Goal: Information Seeking & Learning: Learn about a topic

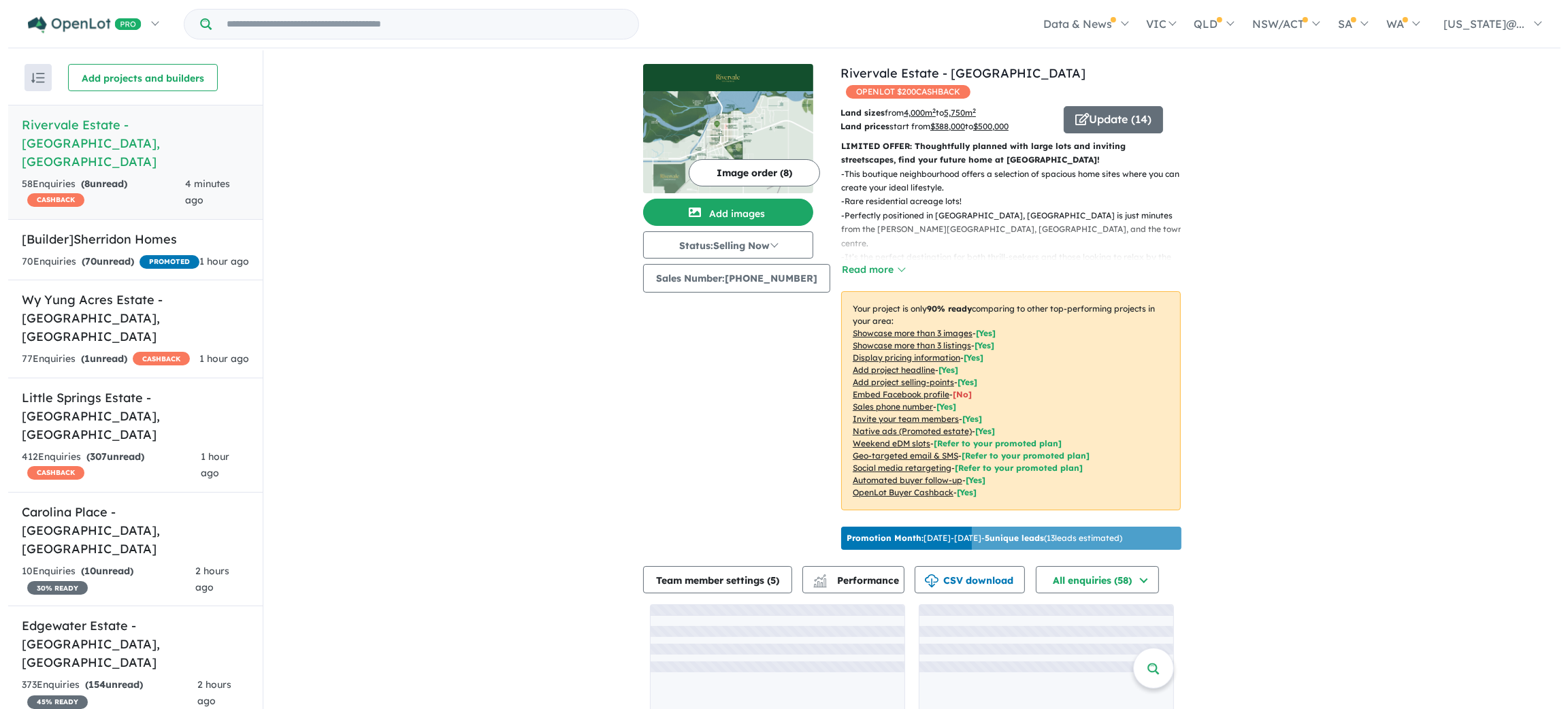
scroll to position [971, 0]
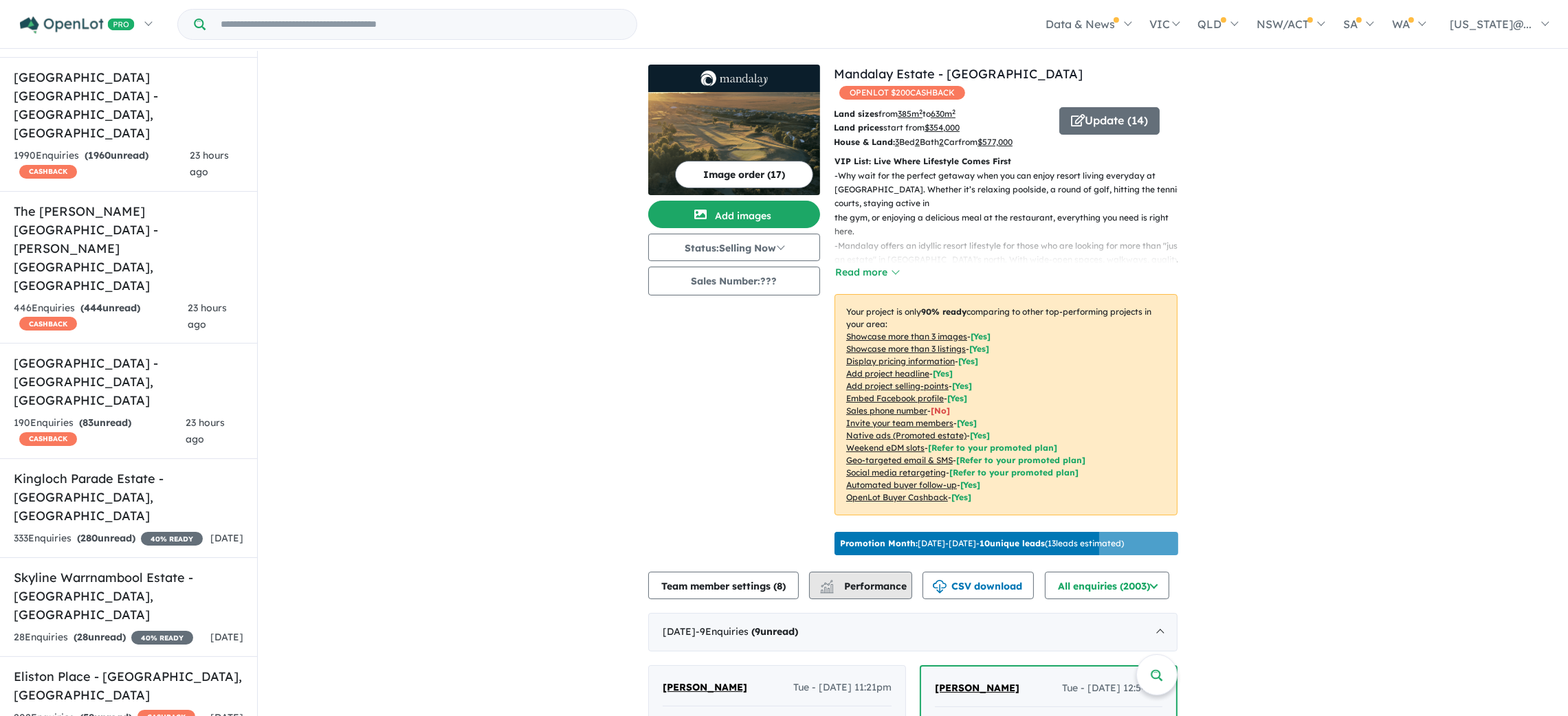
click at [868, 580] on span "Performance" at bounding box center [864, 586] width 85 height 12
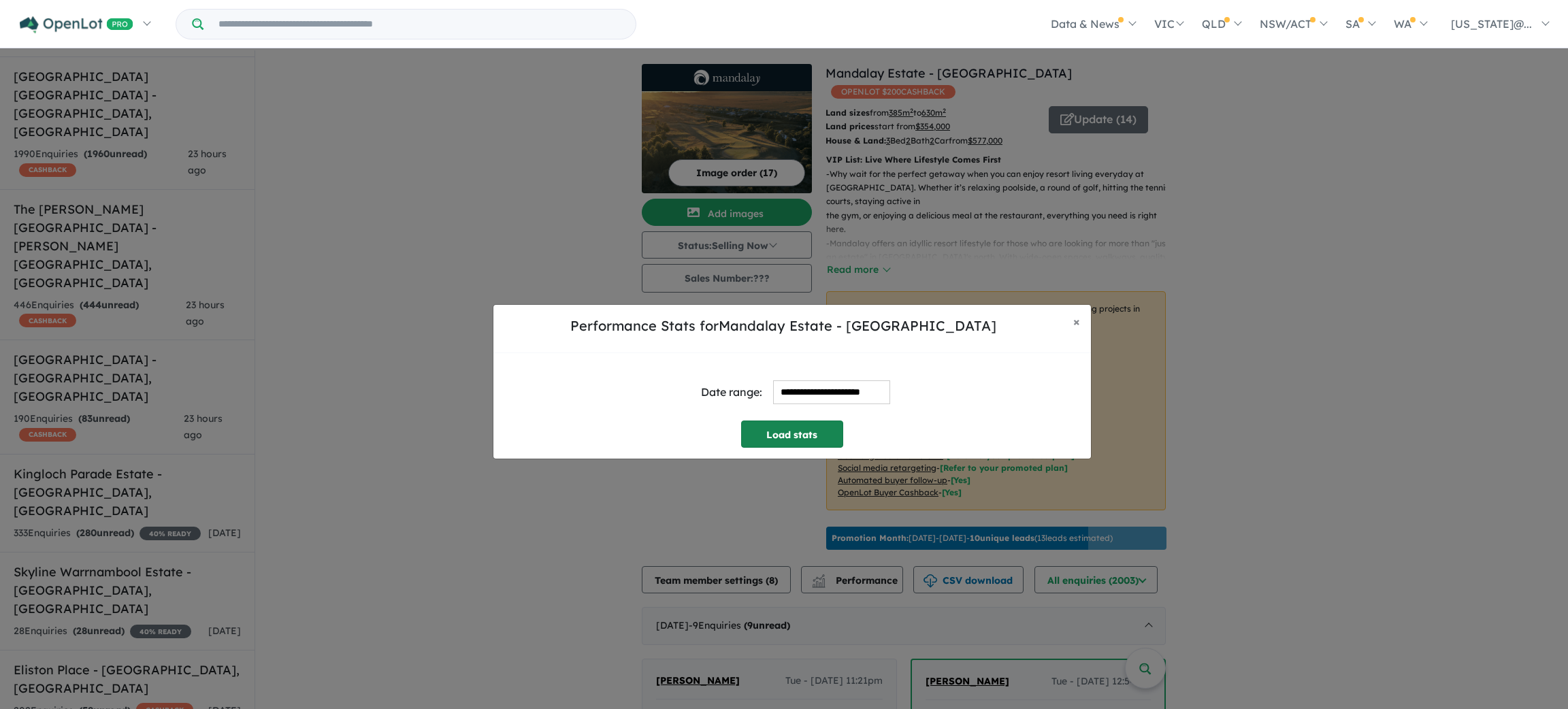
click at [825, 434] on button "Load stats" at bounding box center [792, 434] width 102 height 27
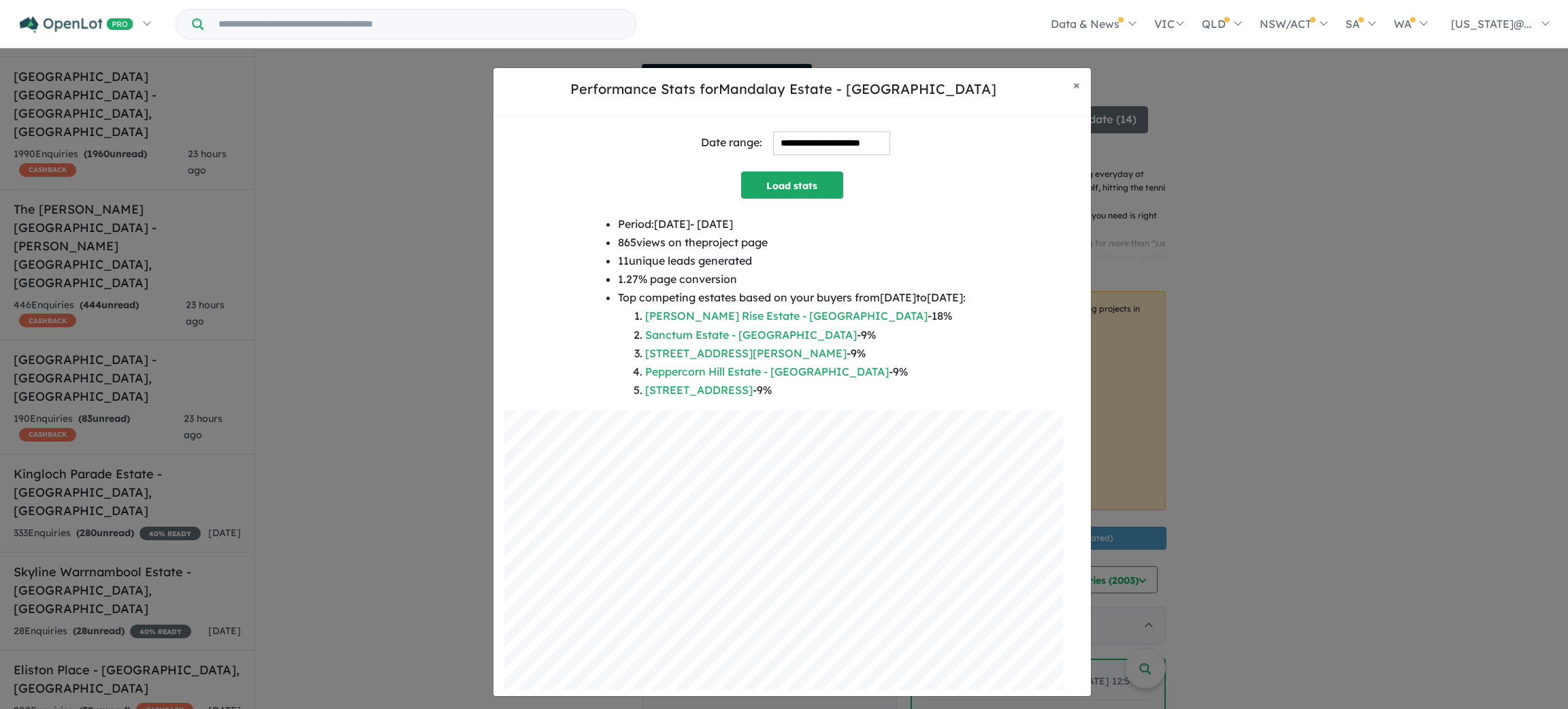
drag, startPoint x: 1081, startPoint y: 327, endPoint x: 1080, endPoint y: 450, distance: 123.0
click at [1080, 450] on div "**********" at bounding box center [792, 406] width 598 height 580
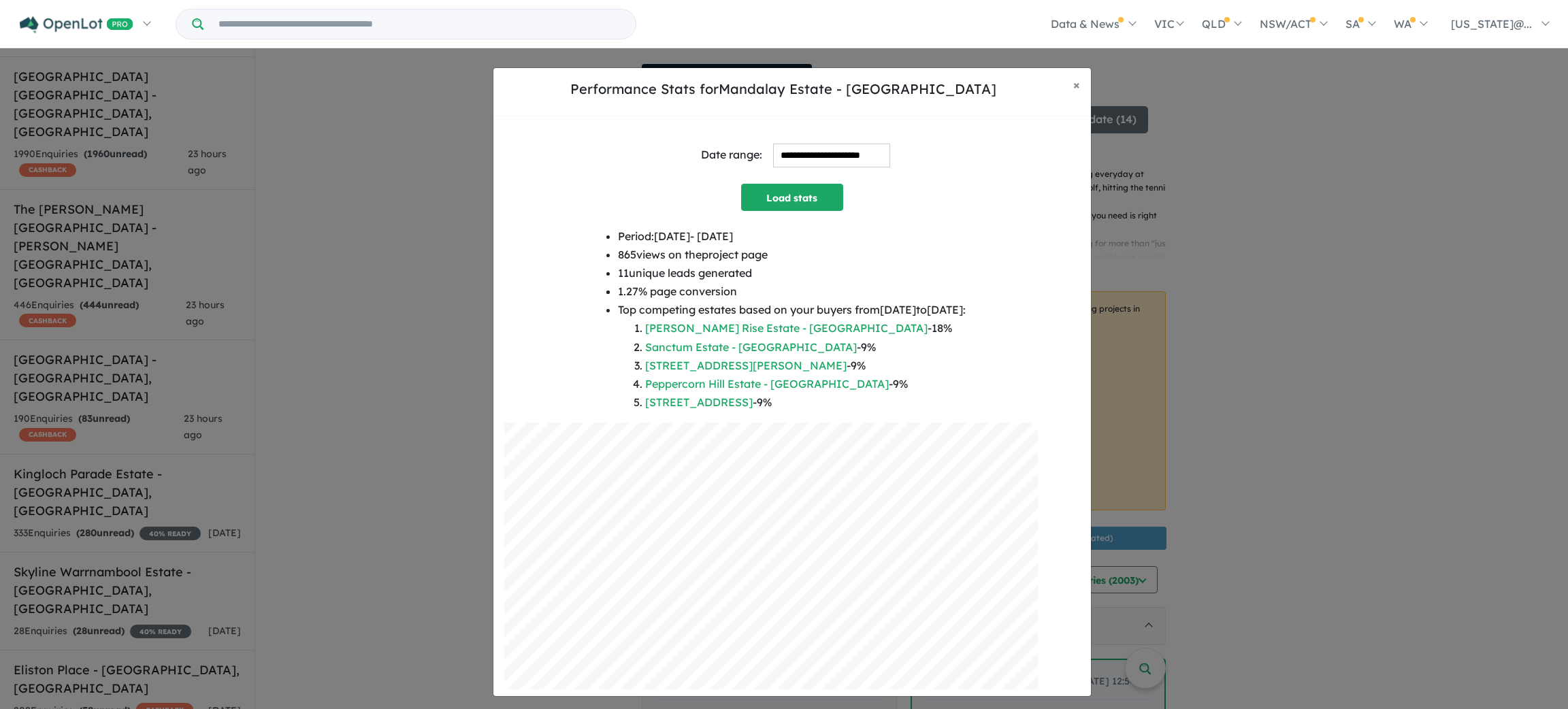
click at [1391, 371] on div "**********" at bounding box center [784, 382] width 1568 height 709
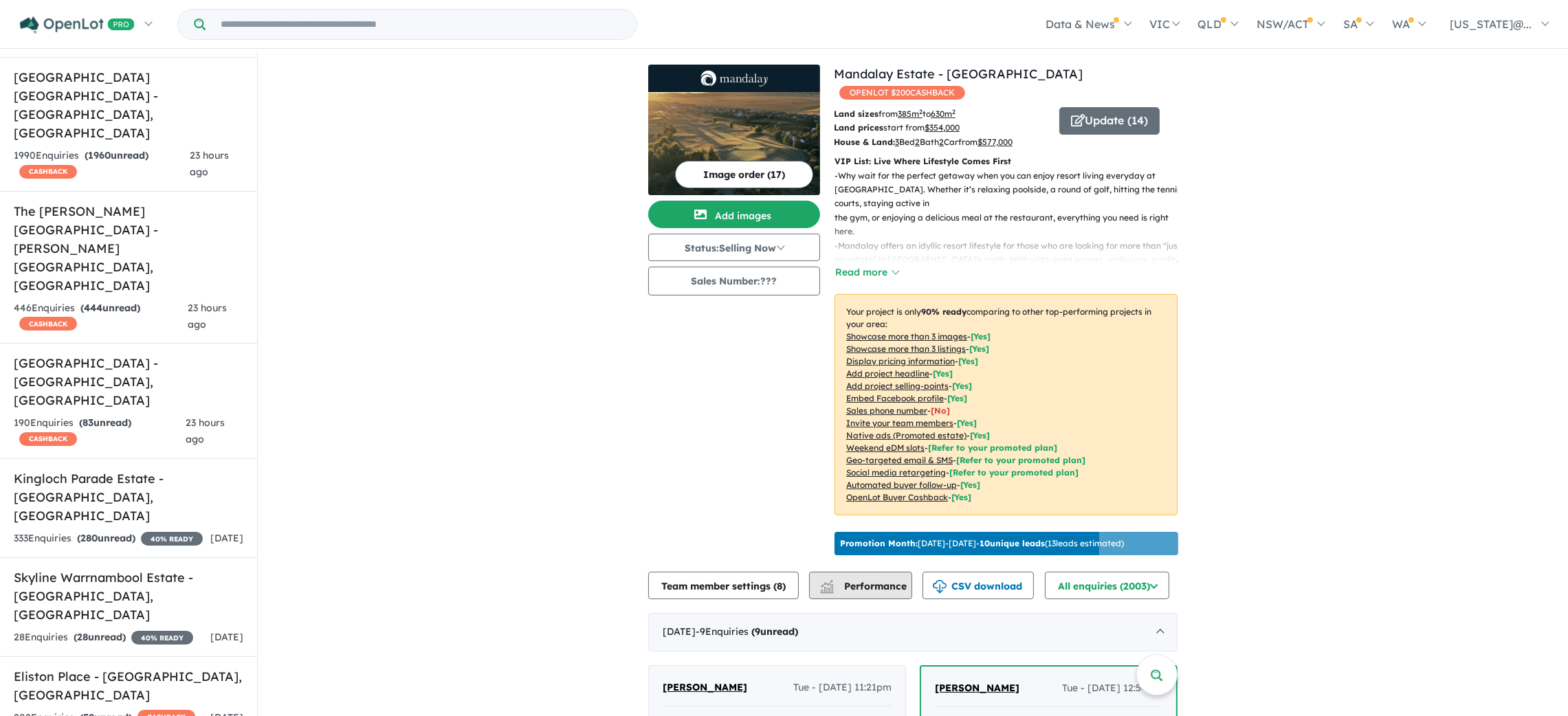
click at [880, 588] on button "Performance" at bounding box center [861, 586] width 103 height 27
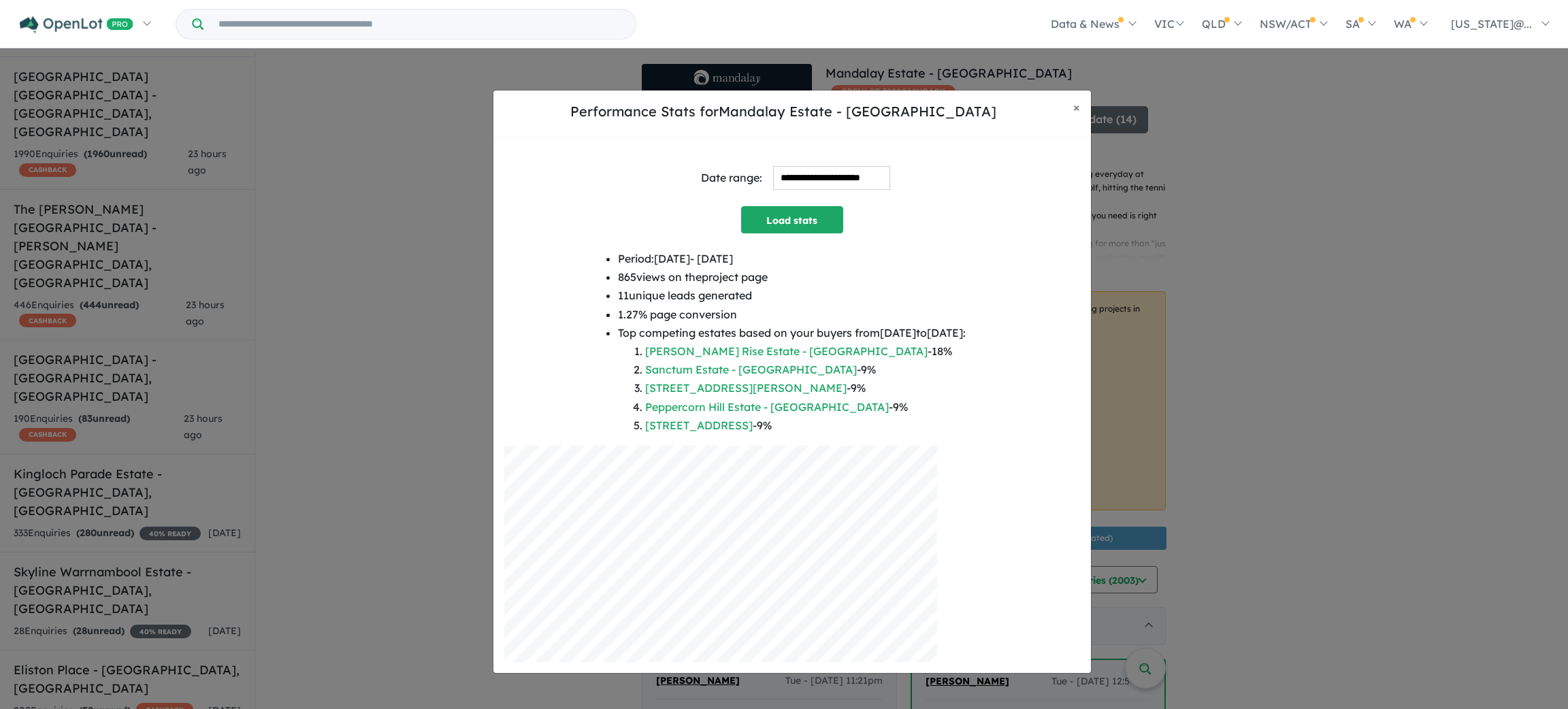
drag, startPoint x: 634, startPoint y: 259, endPoint x: 752, endPoint y: 267, distance: 118.3
click at [752, 267] on li "Period: 2025-08-25 - 2025-09-24" at bounding box center [792, 260] width 348 height 19
click at [1184, 260] on div "**********" at bounding box center [784, 382] width 1568 height 709
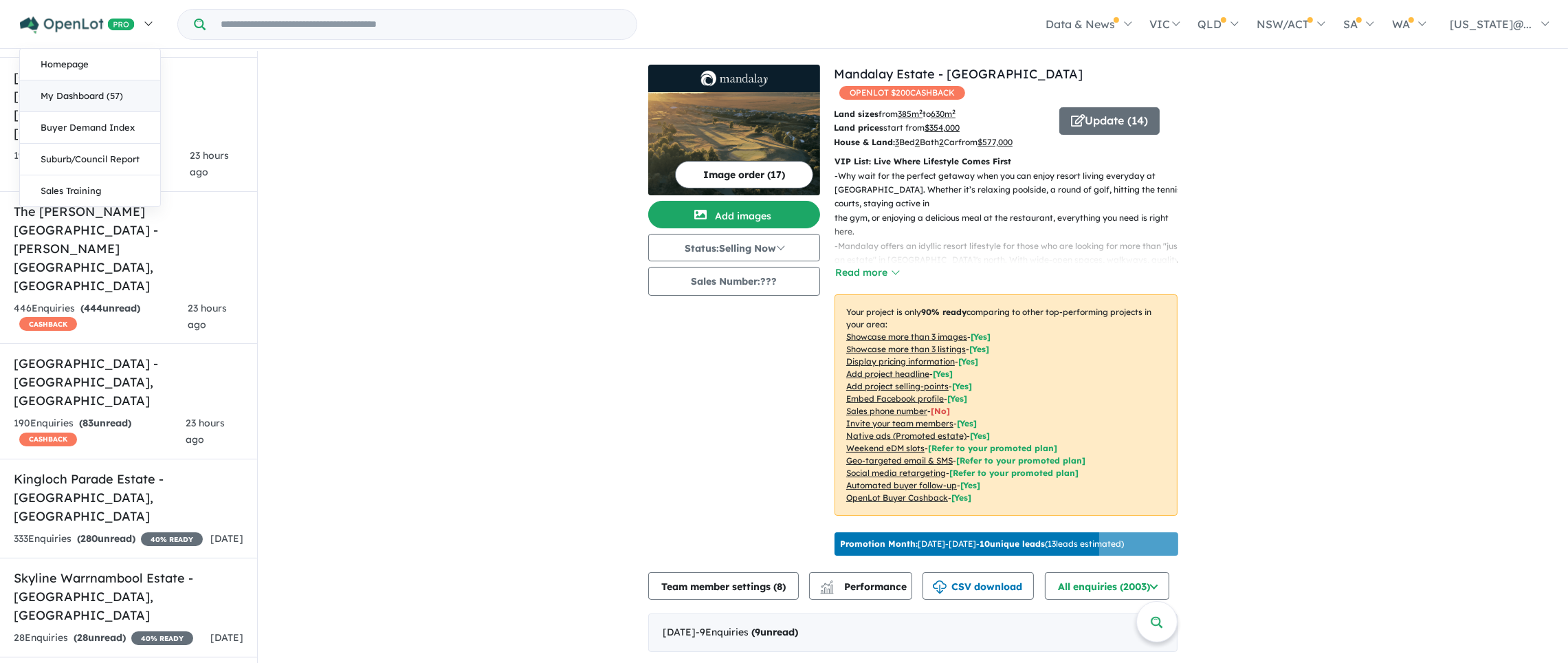
click at [101, 93] on link "My Dashboard (57)" at bounding box center [90, 96] width 140 height 32
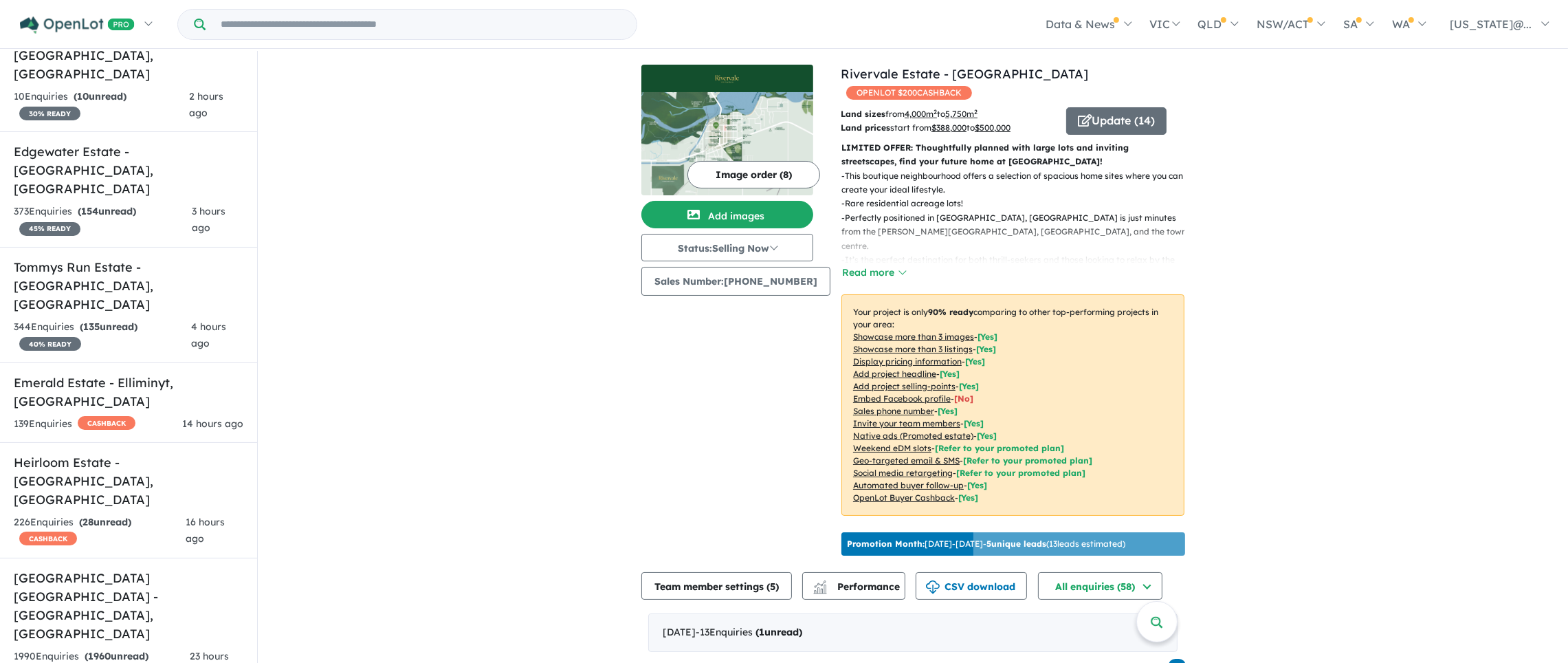
scroll to position [1008, 0]
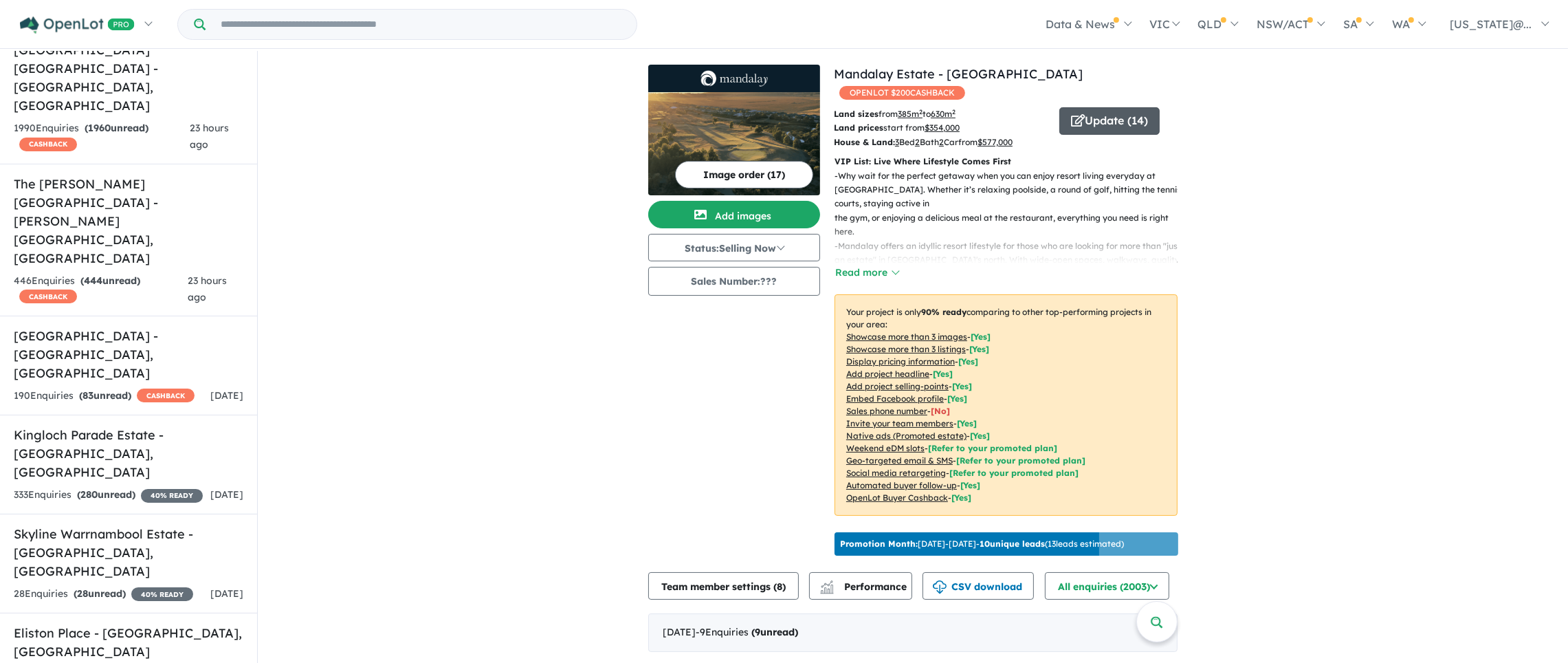
click at [1094, 107] on button "Update ( 14 )" at bounding box center [1109, 121] width 100 height 27
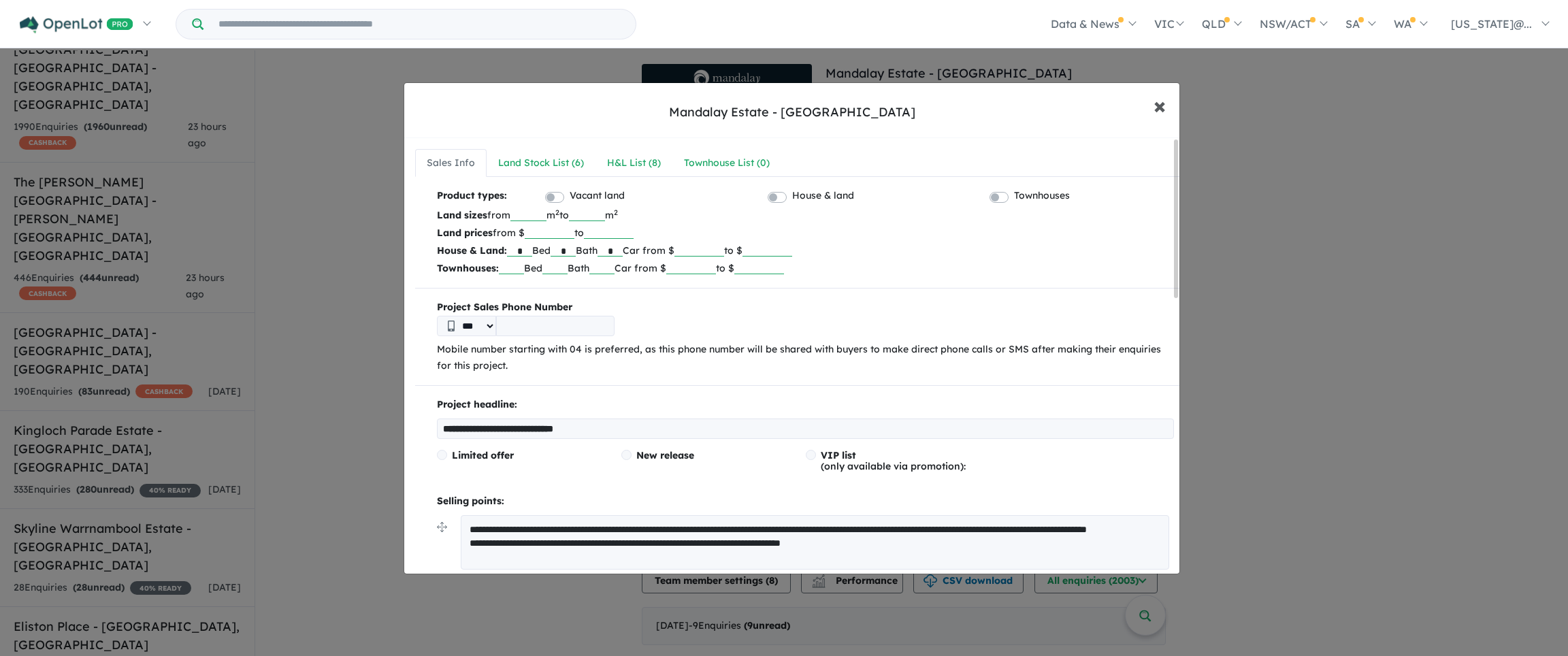
click at [1151, 108] on button "× Close" at bounding box center [1159, 105] width 40 height 36
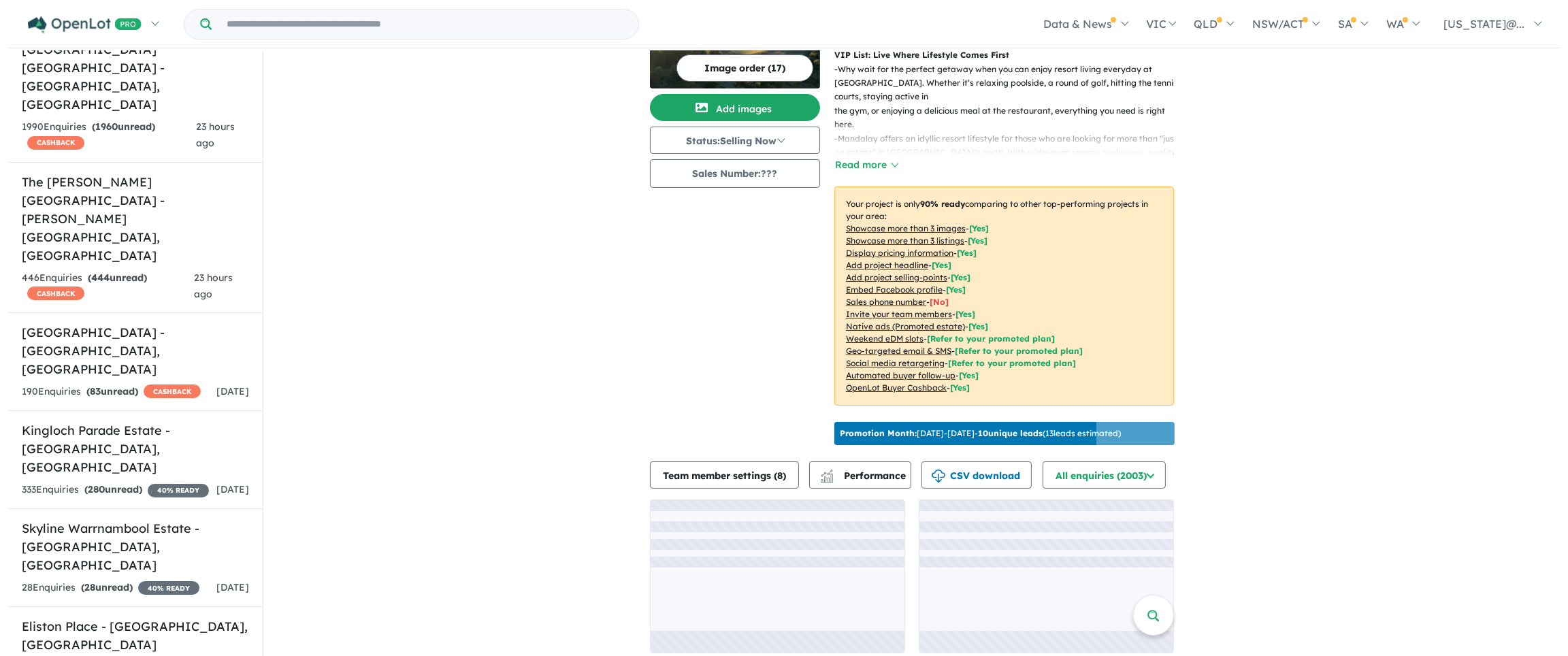
scroll to position [108, 0]
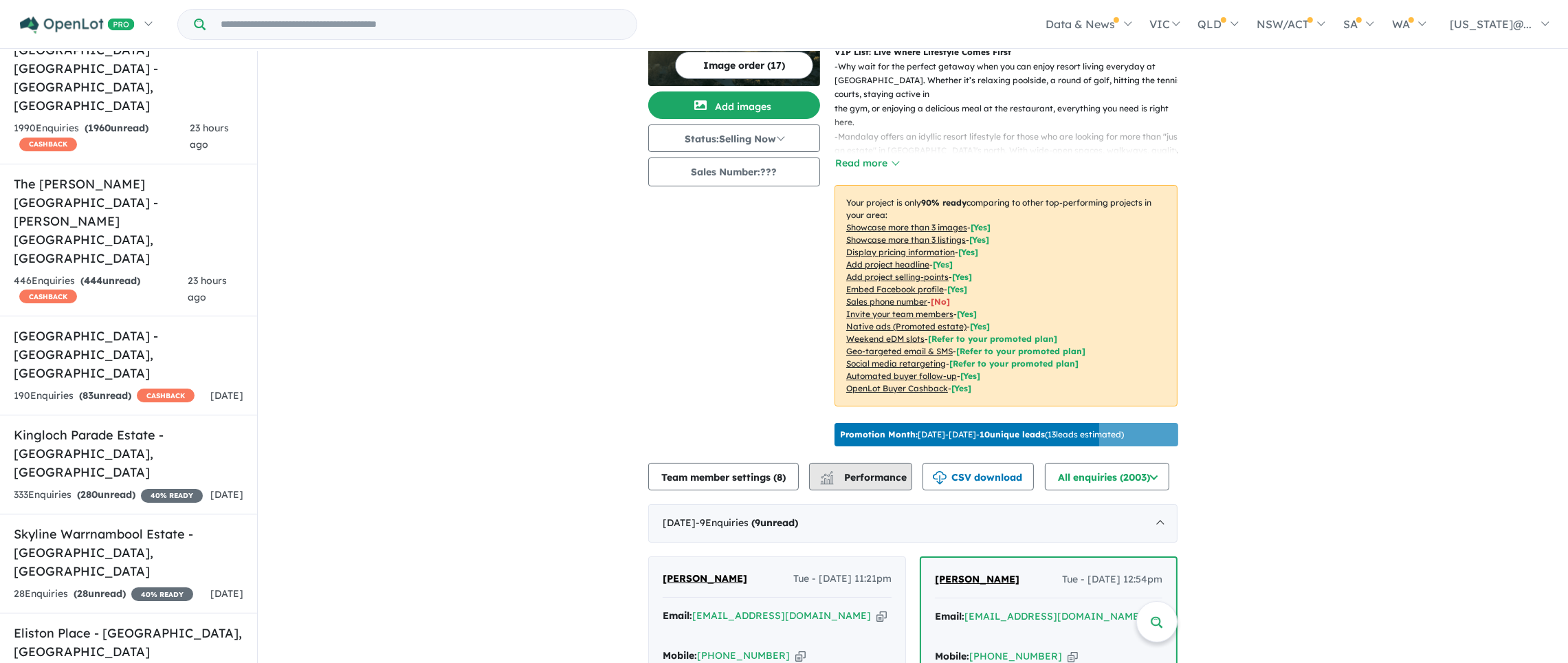
click at [877, 471] on span "Performance" at bounding box center [864, 477] width 85 height 12
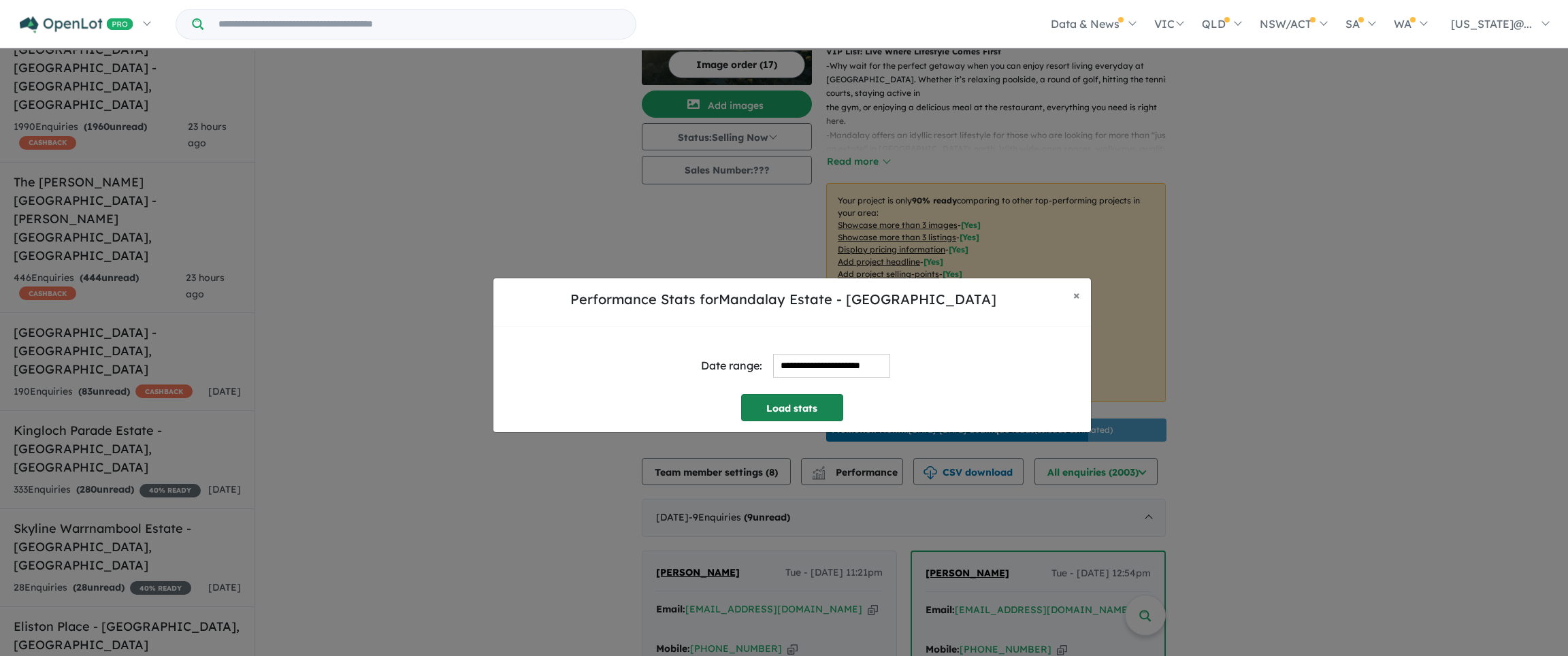
click at [812, 406] on button "Load stats" at bounding box center [792, 408] width 102 height 27
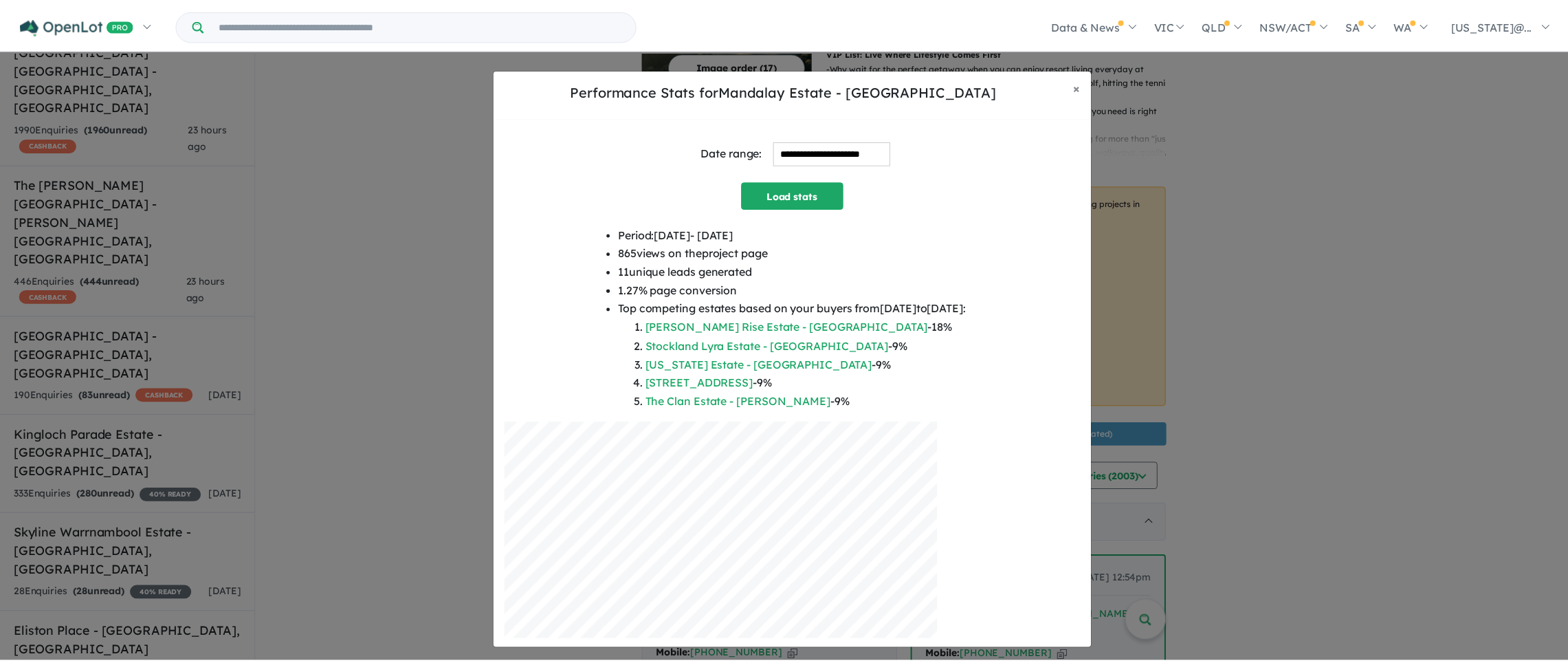
scroll to position [6, 0]
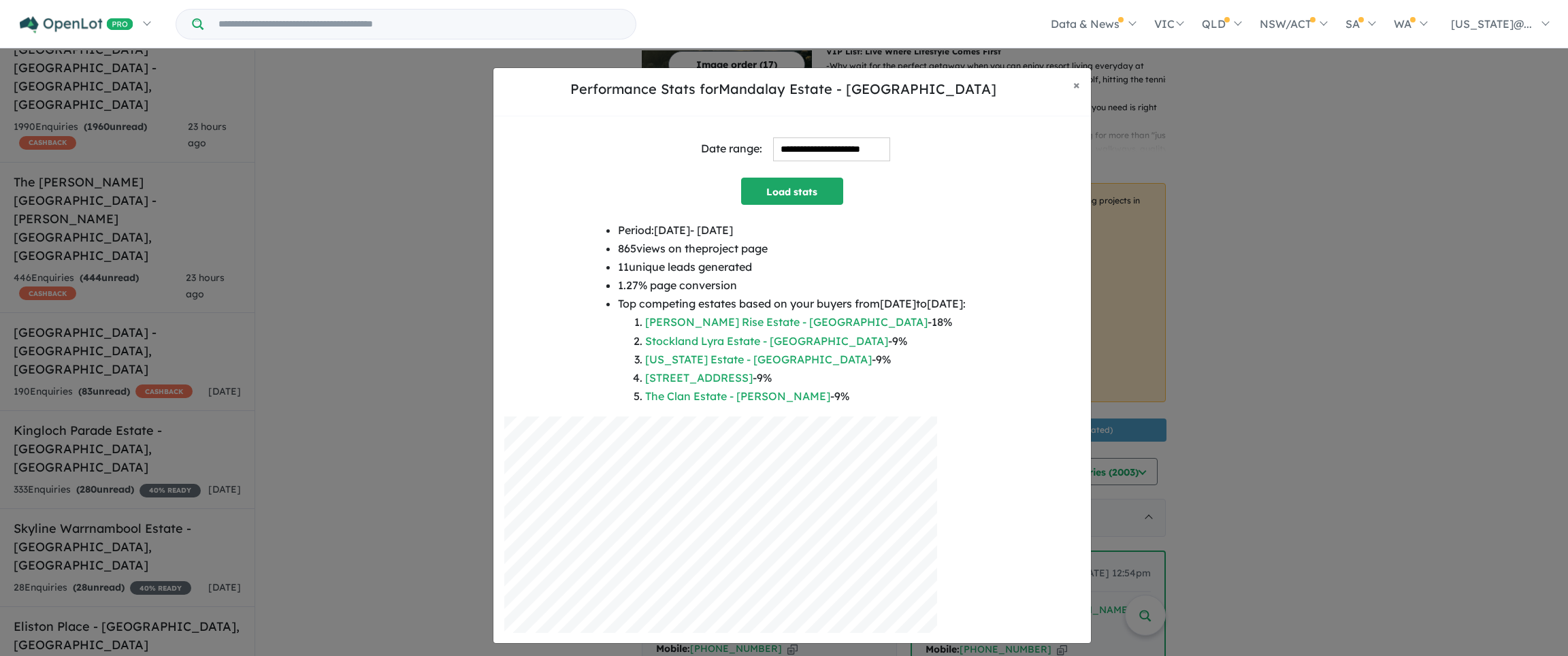
drag, startPoint x: 581, startPoint y: 229, endPoint x: 756, endPoint y: 234, distance: 175.1
click at [756, 234] on div "Period: 2025-08-25 - 2025-09-24 865 views on the project page 11 unique leads g…" at bounding box center [792, 319] width 576 height 196
click at [745, 242] on li "865 views on the project page" at bounding box center [792, 248] width 348 height 19
drag, startPoint x: 743, startPoint y: 245, endPoint x: 578, endPoint y: 251, distance: 165.1
click at [578, 251] on div "Period: 2025-08-25 - 2025-09-24 865 views on the project page 11 unique leads g…" at bounding box center [792, 319] width 576 height 196
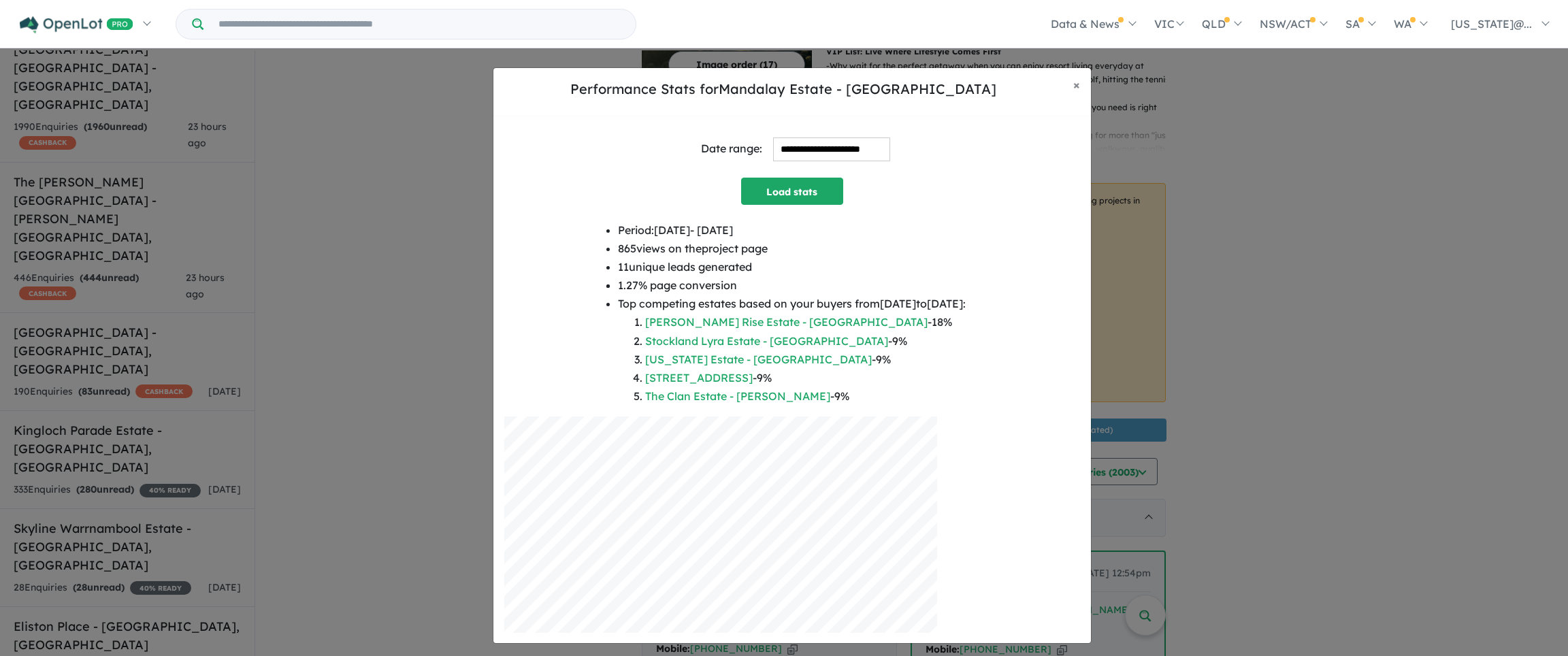
click at [643, 272] on li "11 unique leads generated" at bounding box center [792, 267] width 348 height 19
drag, startPoint x: 689, startPoint y: 267, endPoint x: 591, endPoint y: 265, distance: 98.0
click at [618, 265] on li "11 unique leads generated" at bounding box center [792, 267] width 348 height 19
click at [706, 272] on li "11 unique leads generated" at bounding box center [792, 267] width 348 height 19
drag, startPoint x: 706, startPoint y: 284, endPoint x: 572, endPoint y: 293, distance: 134.3
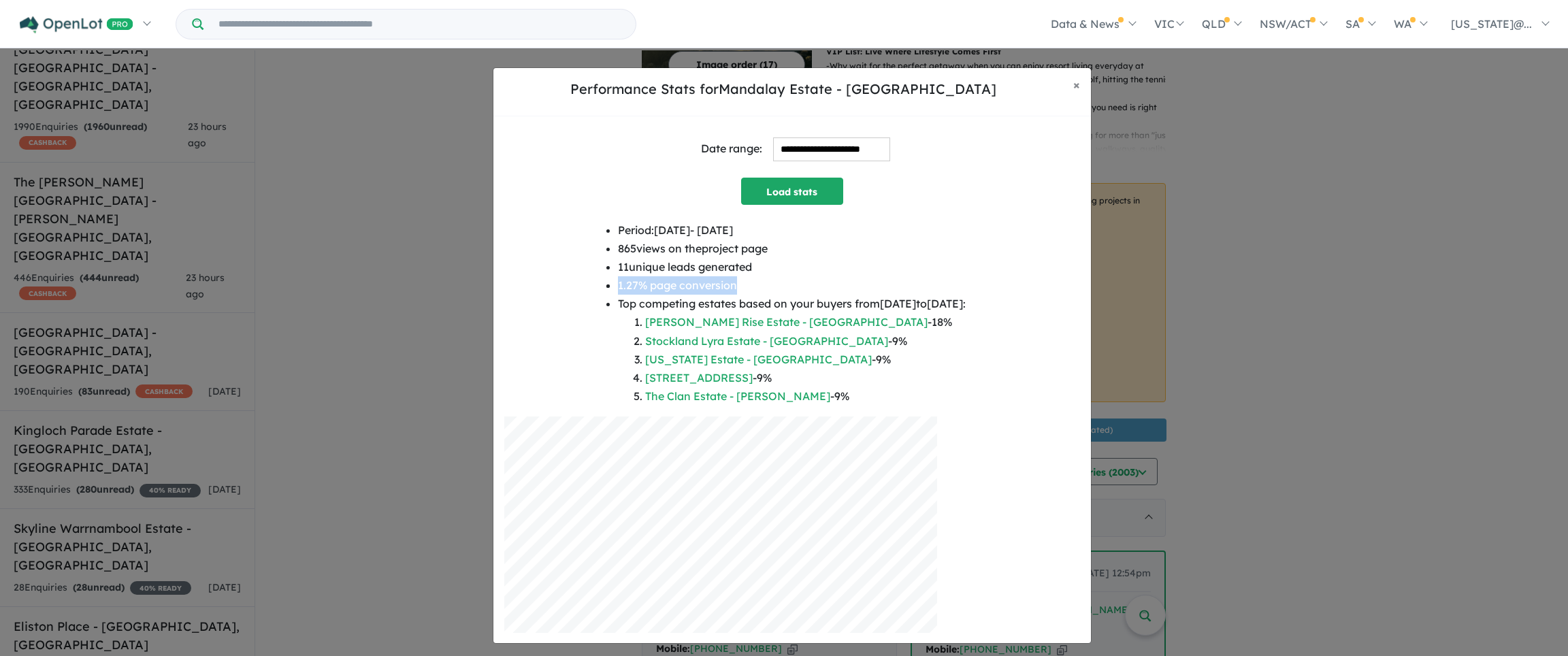
click at [618, 293] on ul "Period: 2025-08-25 - 2025-09-24 865 views on the project page 11 unique leads g…" at bounding box center [792, 314] width 348 height 185
click at [741, 280] on li "1.27 % page conversion" at bounding box center [792, 286] width 348 height 19
click at [739, 312] on li "Top competing estates based on your buyers from 2025-08-25 to 2025-09-24 : Woll…" at bounding box center [792, 349] width 348 height 111
drag, startPoint x: 993, startPoint y: 302, endPoint x: 737, endPoint y: 306, distance: 256.0
click at [737, 306] on div "Period: 2025-08-25 - 2025-09-24 865 views on the project page 11 unique leads g…" at bounding box center [792, 319] width 576 height 196
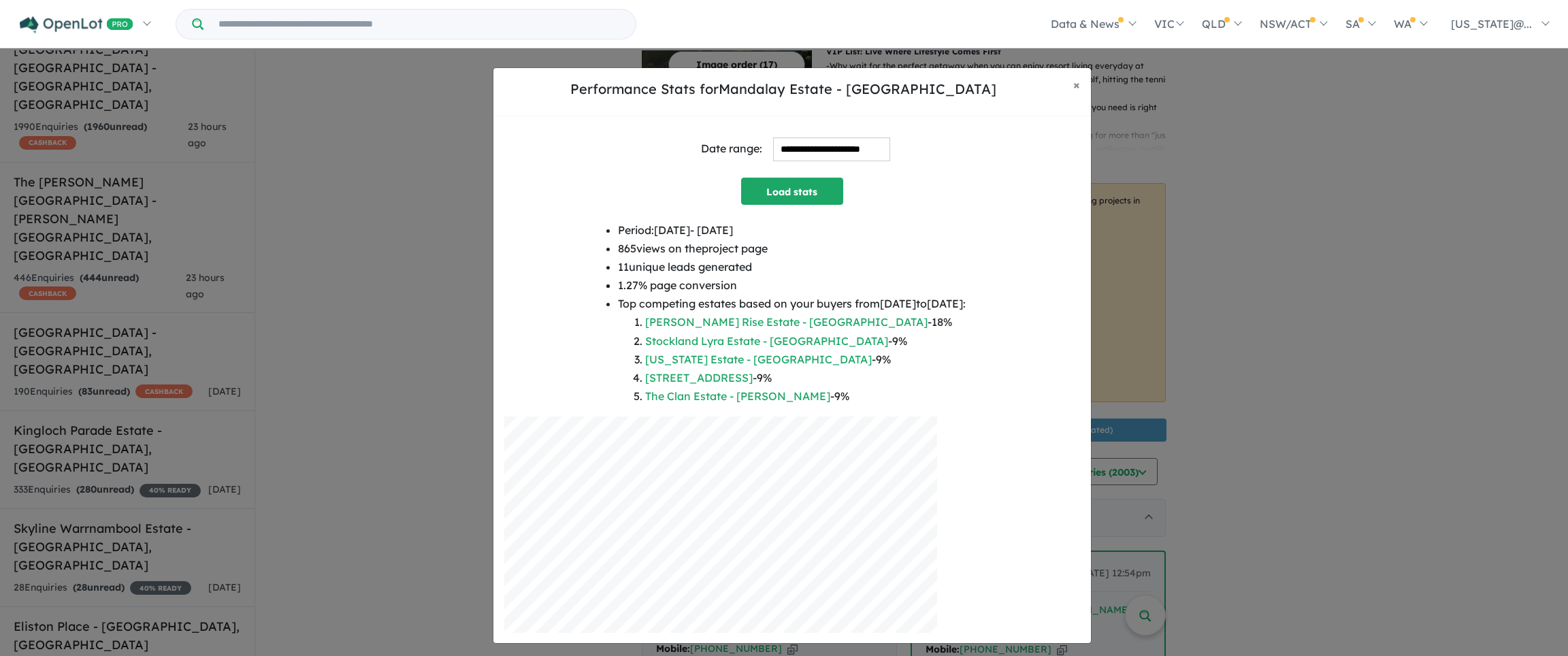
click at [890, 304] on li "Top competing estates based on your buyers from 2025-08-25 to 2025-09-24 : Woll…" at bounding box center [792, 349] width 348 height 111
click at [1075, 86] on span "×" at bounding box center [1077, 85] width 7 height 15
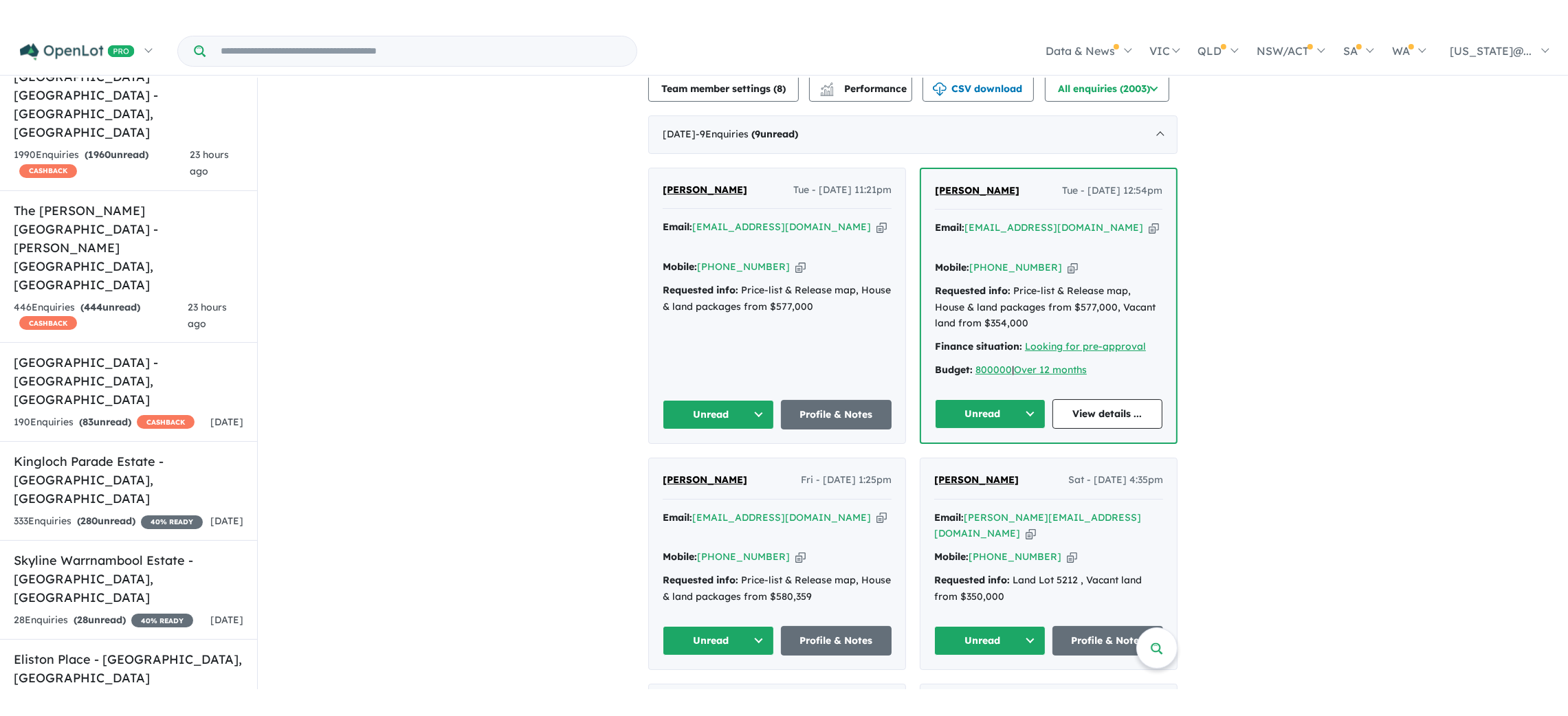
scroll to position [522, 0]
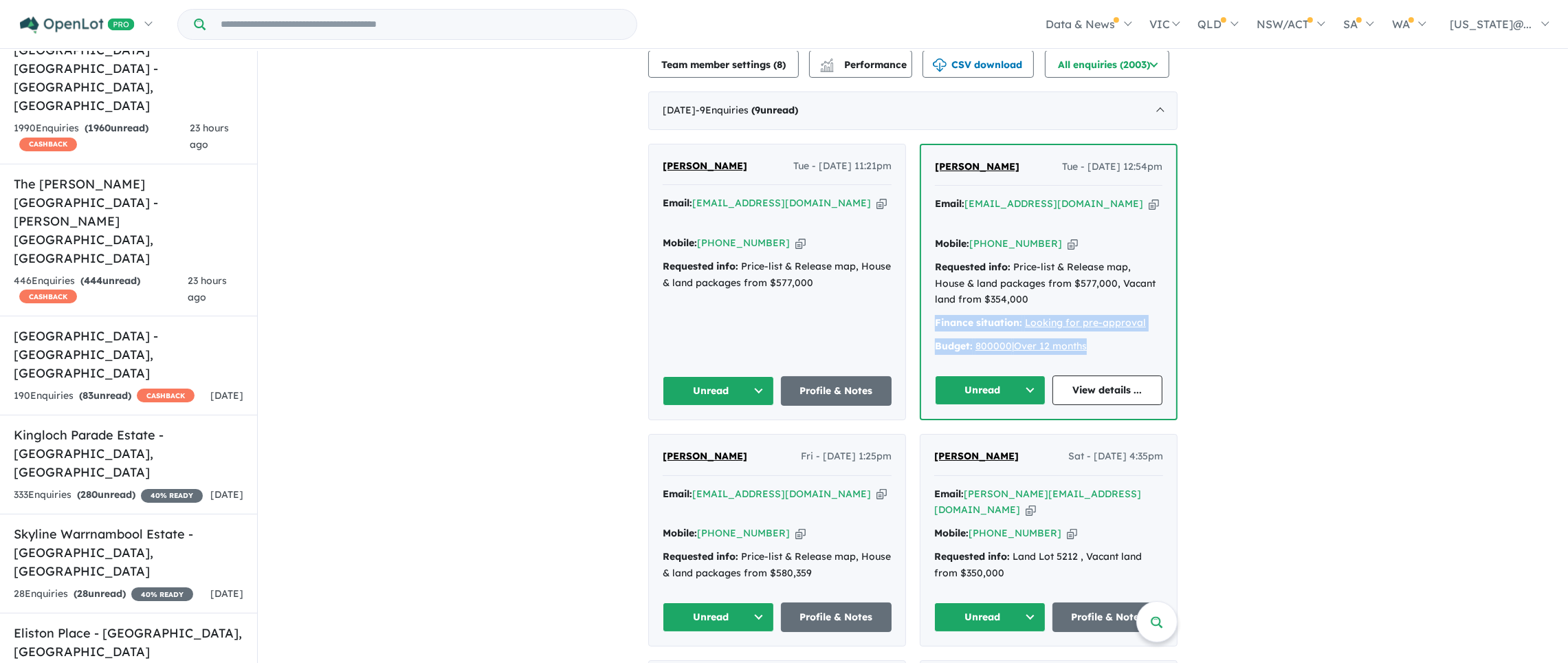
drag, startPoint x: 1114, startPoint y: 334, endPoint x: 926, endPoint y: 288, distance: 193.5
click at [926, 288] on div "Nancy Jaik Tue - 16/09/2025, 12:54pm Email: nancybaby1994@gmail.com Copied! Mob…" at bounding box center [1048, 281] width 255 height 273
click at [968, 161] on span "[PERSON_NAME]" at bounding box center [976, 166] width 85 height 12
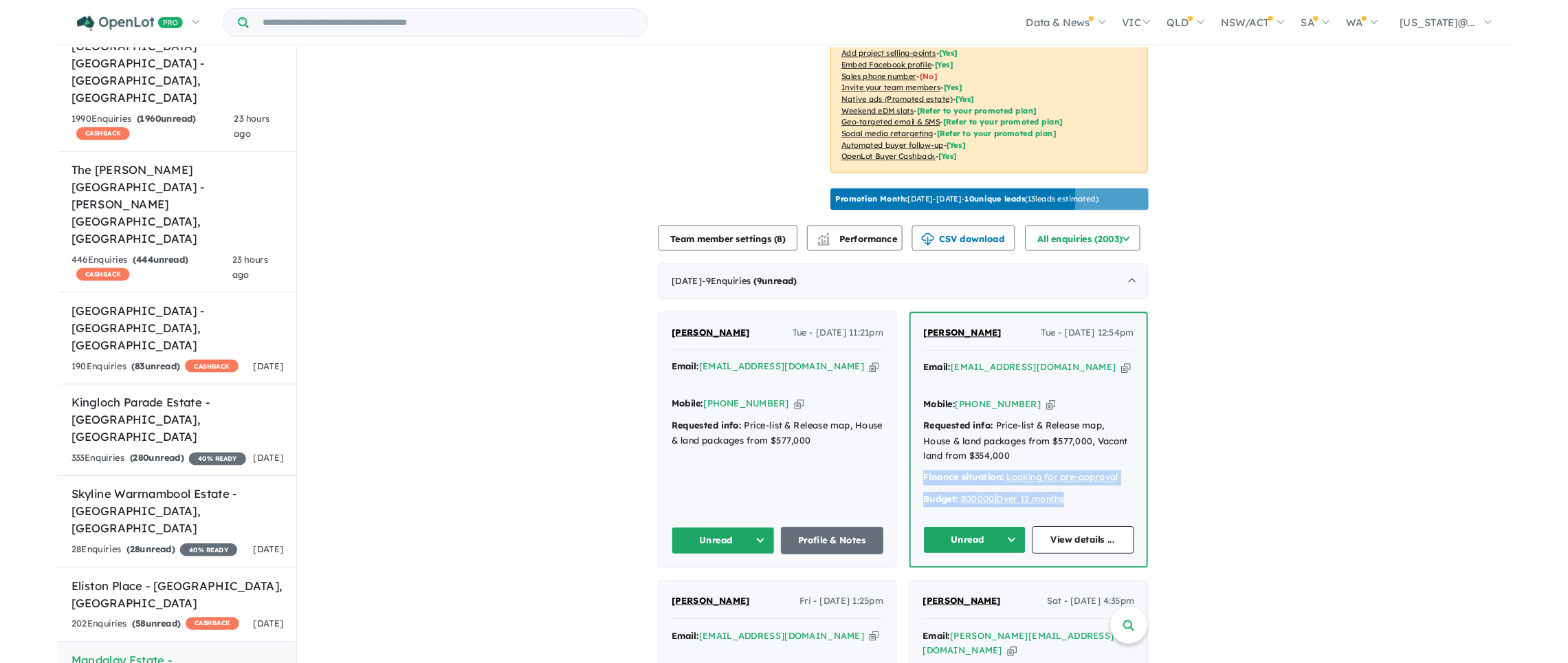
scroll to position [315, 0]
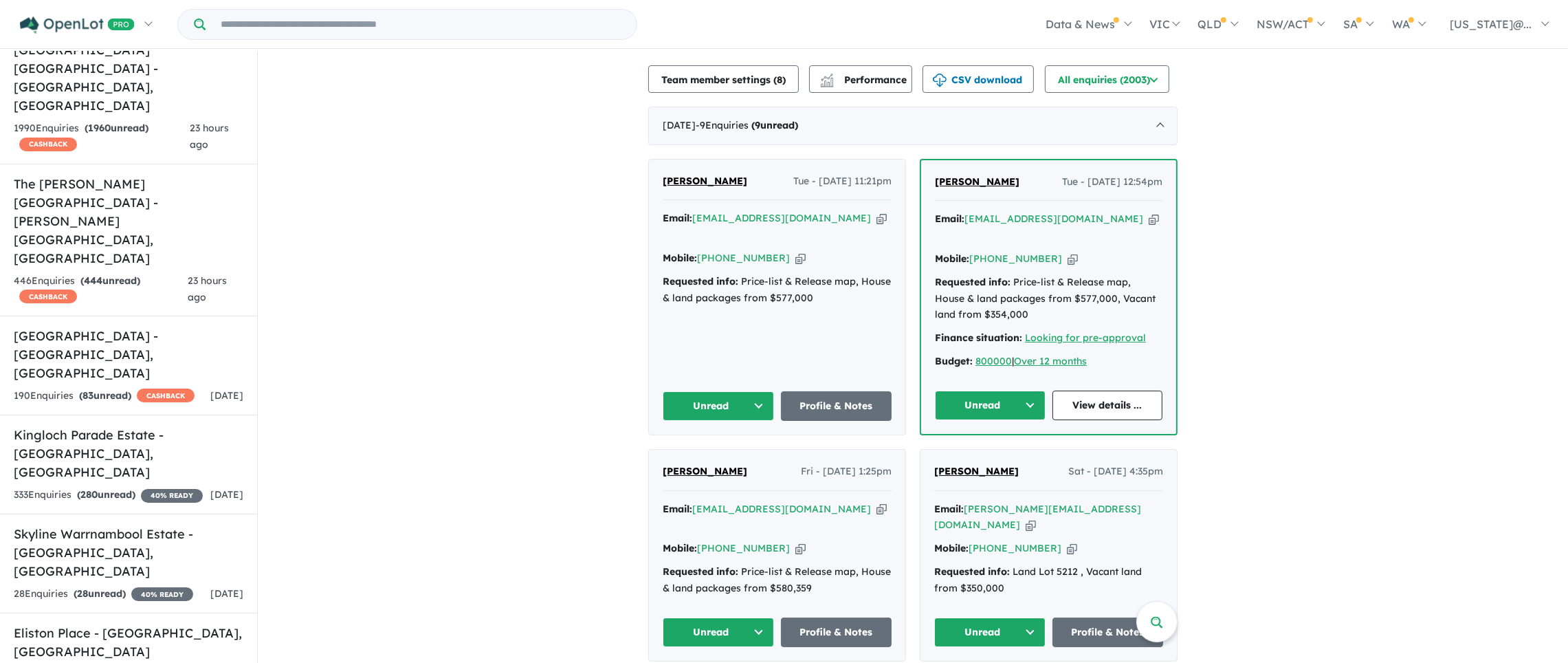
scroll to position [419, 0]
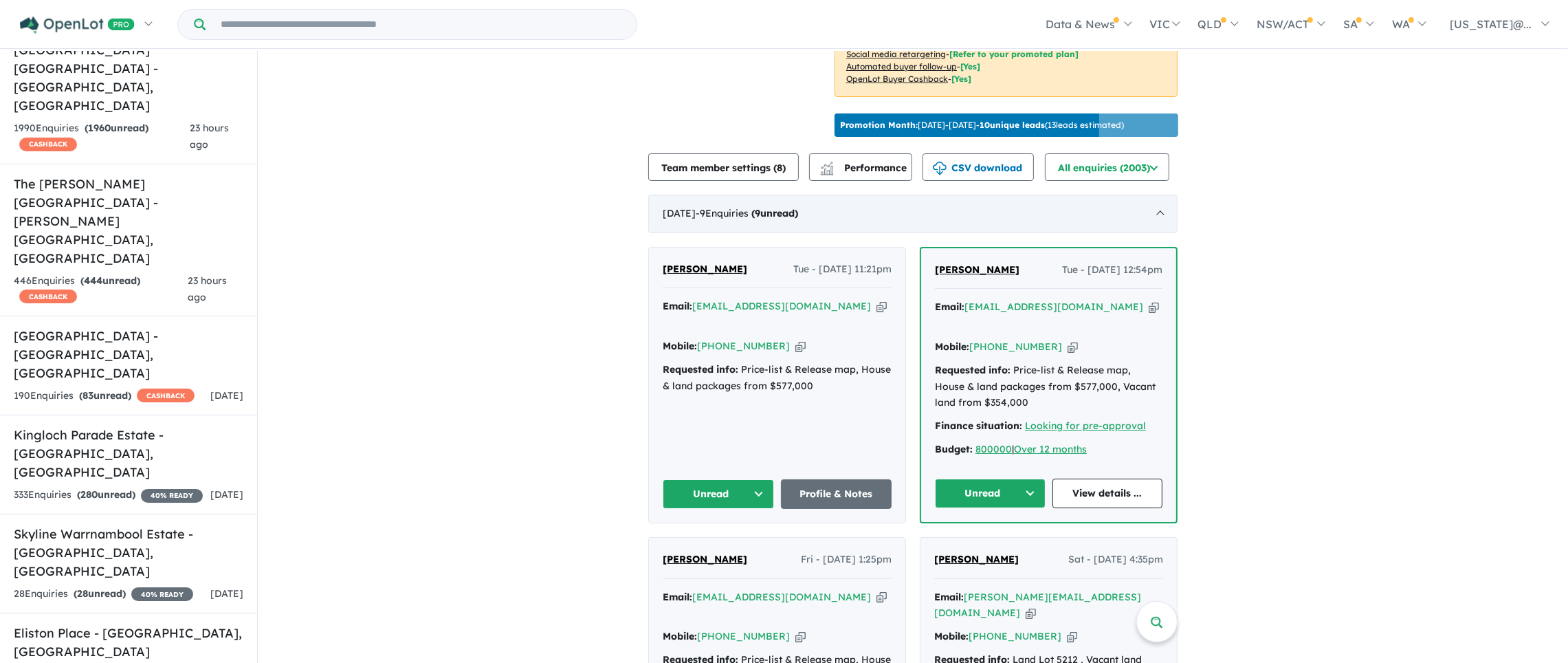
click at [1153, 210] on div "September 2025 - 9 Enquir ies ( 9 unread)" at bounding box center [913, 213] width 529 height 39
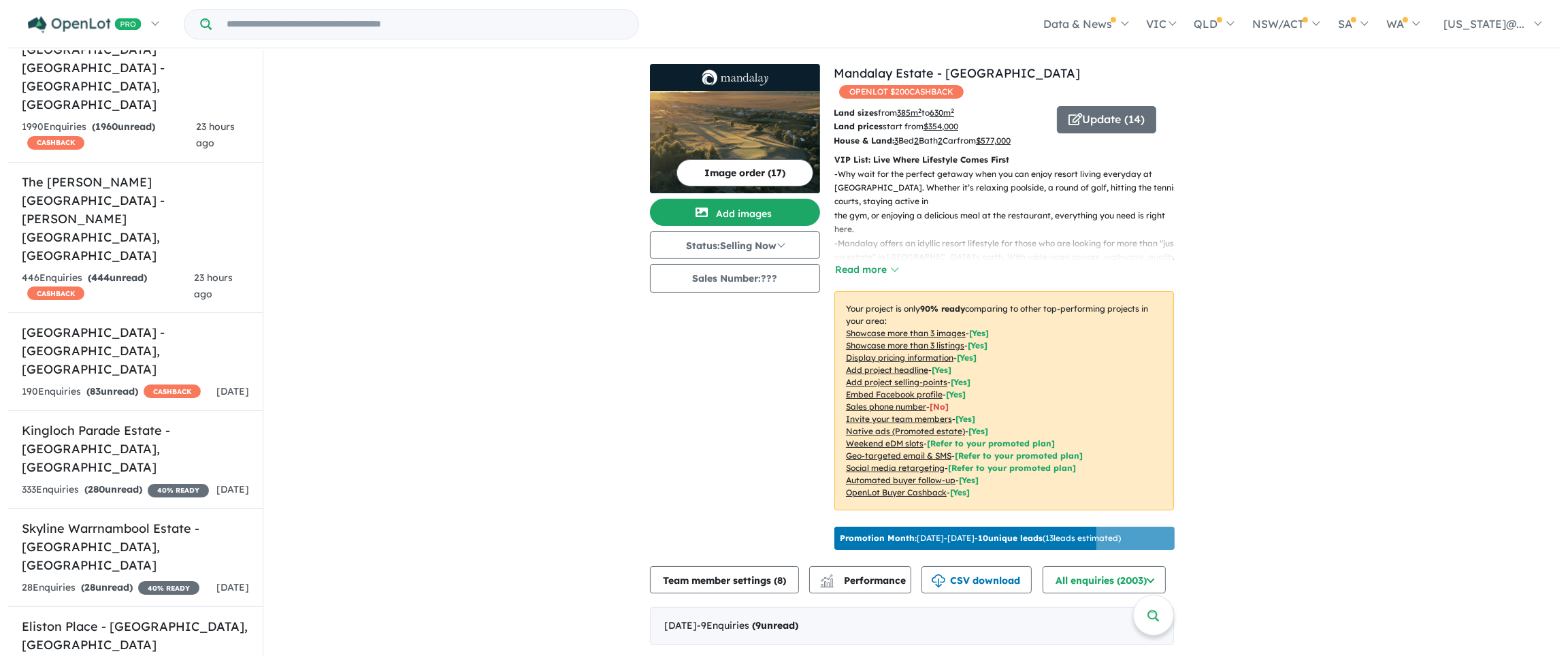
scroll to position [102, 0]
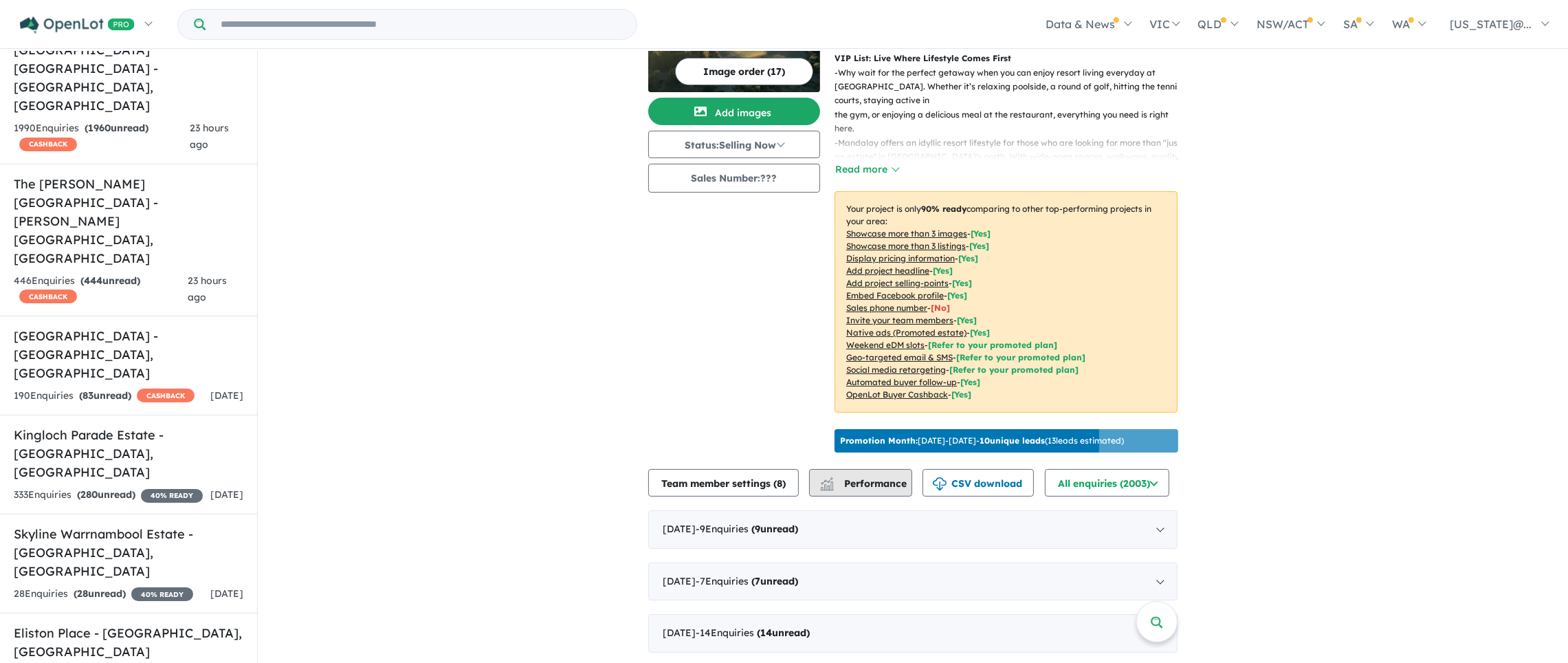
click at [875, 480] on span "Performance" at bounding box center [864, 483] width 85 height 12
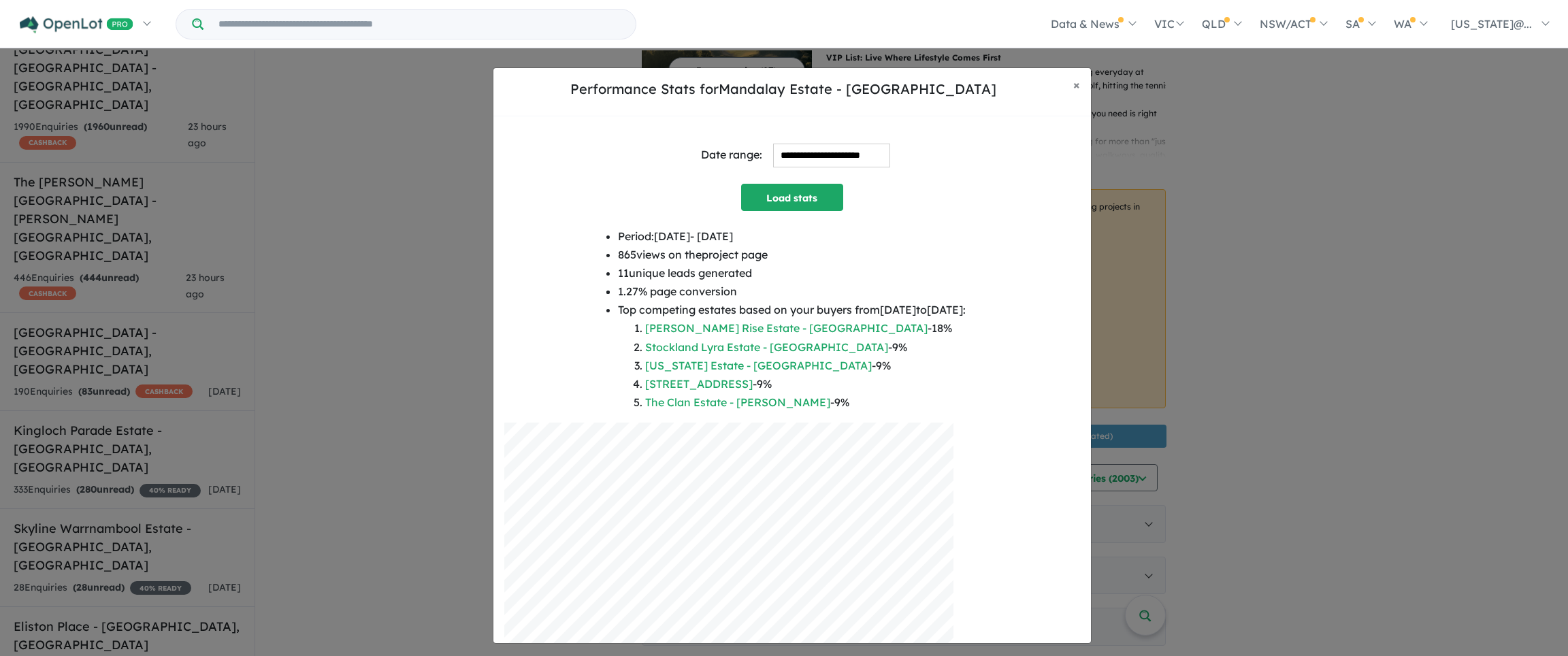
click at [797, 150] on input "**********" at bounding box center [832, 155] width 117 height 24
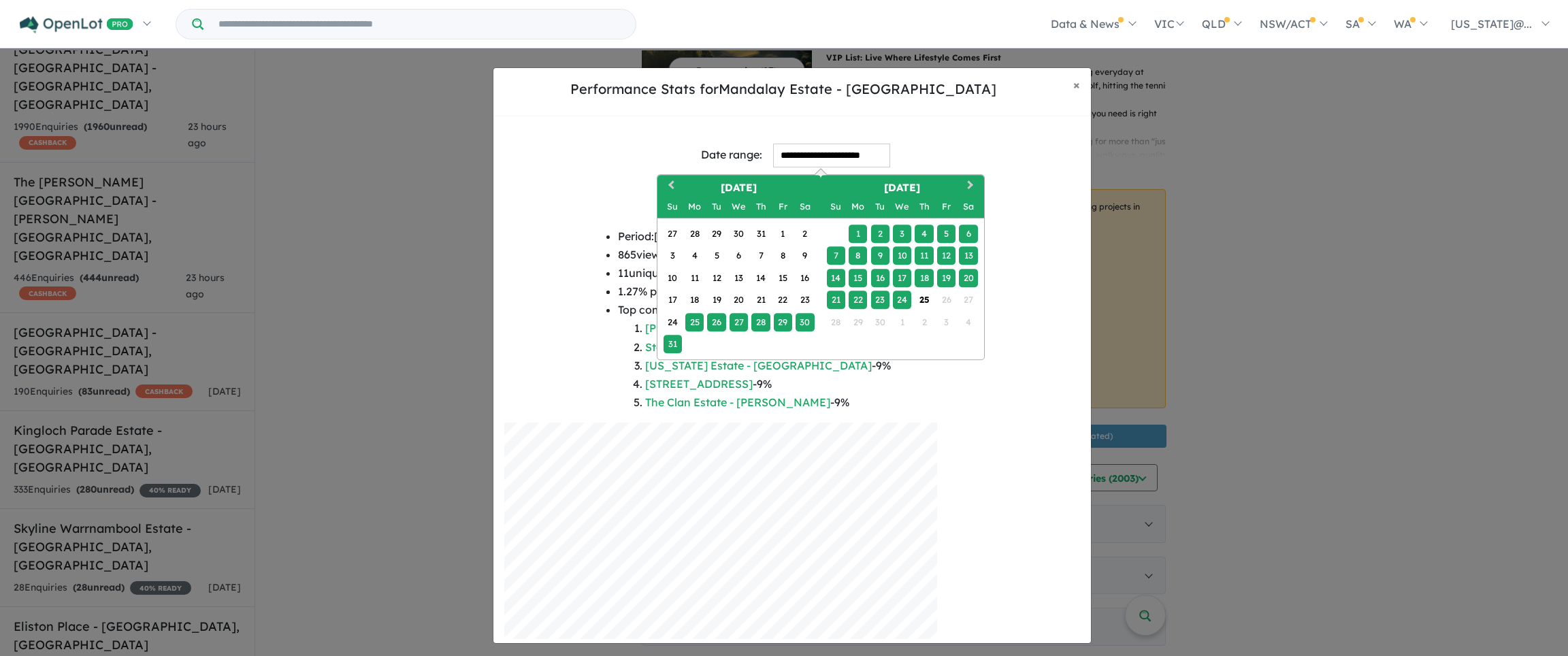
click at [835, 280] on div "14" at bounding box center [836, 278] width 19 height 19
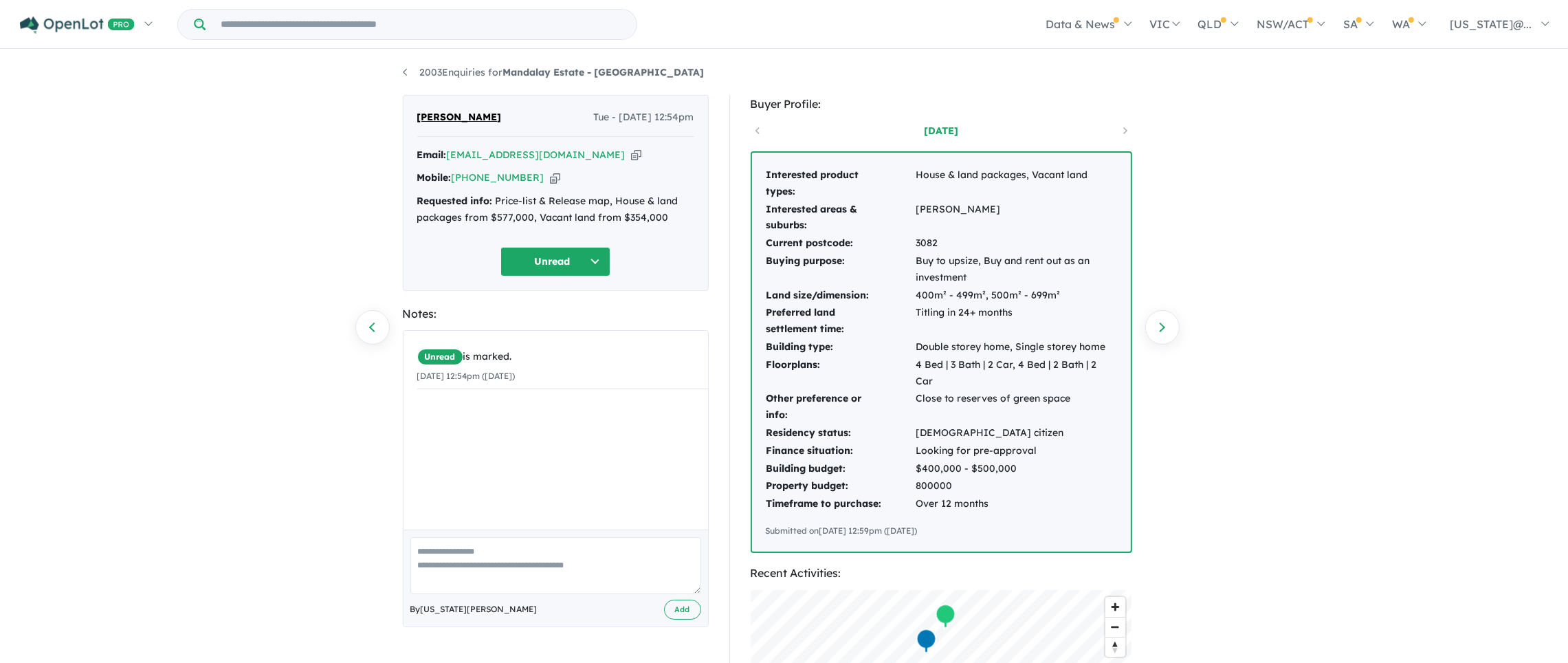
drag, startPoint x: 691, startPoint y: 117, endPoint x: 576, endPoint y: 114, distance: 115.0
click at [593, 114] on span "Tue - [DATE] 12:54pm" at bounding box center [643, 117] width 100 height 16
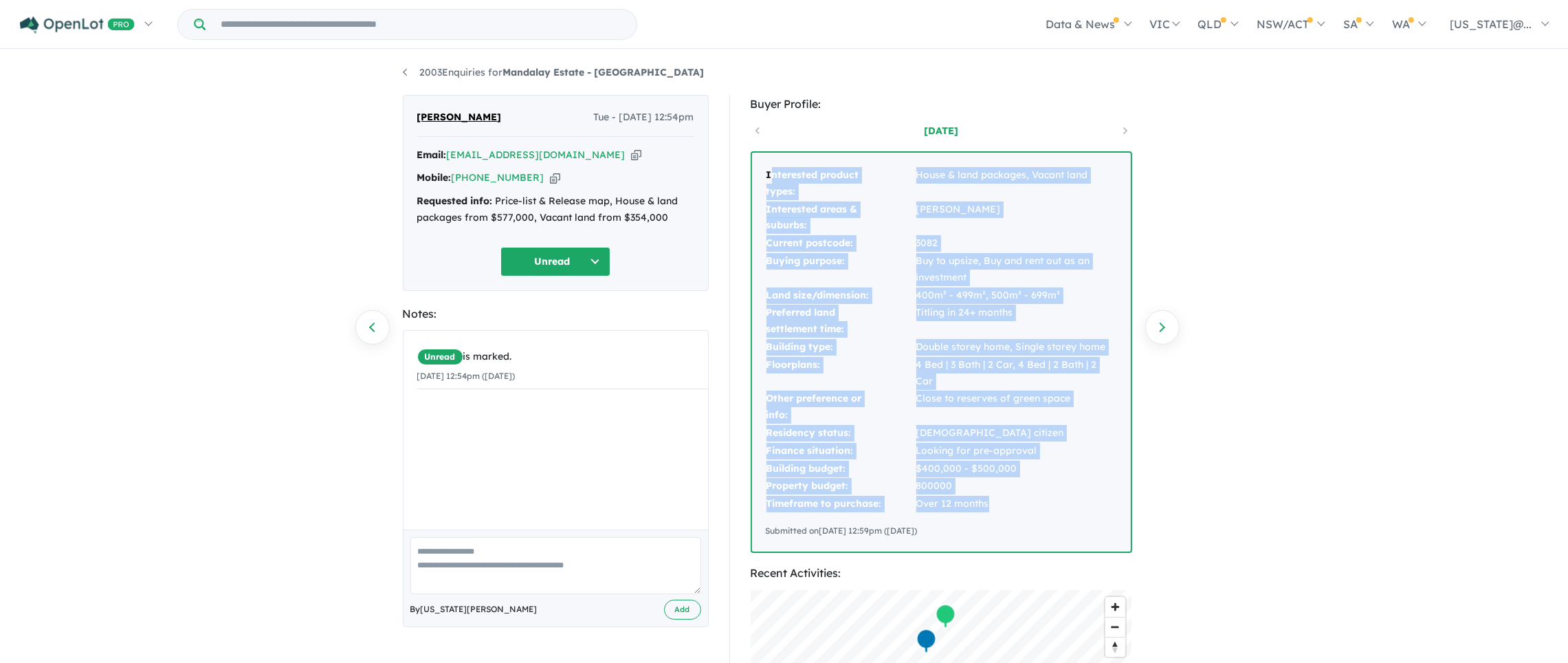
drag, startPoint x: 772, startPoint y: 173, endPoint x: 1040, endPoint y: 472, distance: 401.5
click at [1005, 482] on tbody "Interested product types: House & land packages, Vacant land Interested areas &…" at bounding box center [941, 339] width 351 height 346
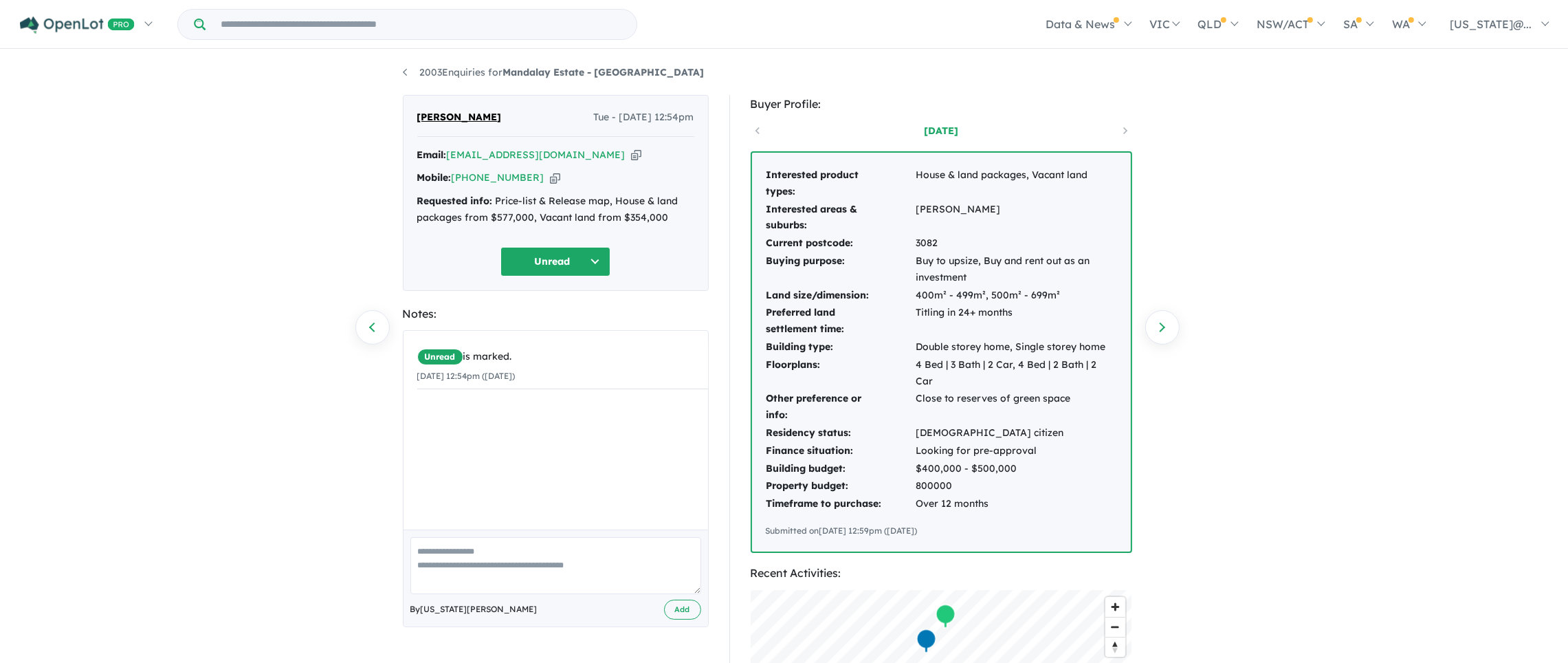
click at [1209, 434] on div "2003 Enquiries for Mandalay Estate - Beveridge Previous enquiry Next enquiry Na…" at bounding box center [784, 357] width 1568 height 613
drag, startPoint x: 905, startPoint y: 204, endPoint x: 997, endPoint y: 206, distance: 92.0
click at [997, 206] on tr "Interested areas & suburbs: Beveridge" at bounding box center [941, 218] width 351 height 34
click at [963, 237] on td "3082" at bounding box center [1016, 243] width 201 height 18
drag, startPoint x: 1069, startPoint y: 292, endPoint x: 913, endPoint y: 300, distance: 156.2
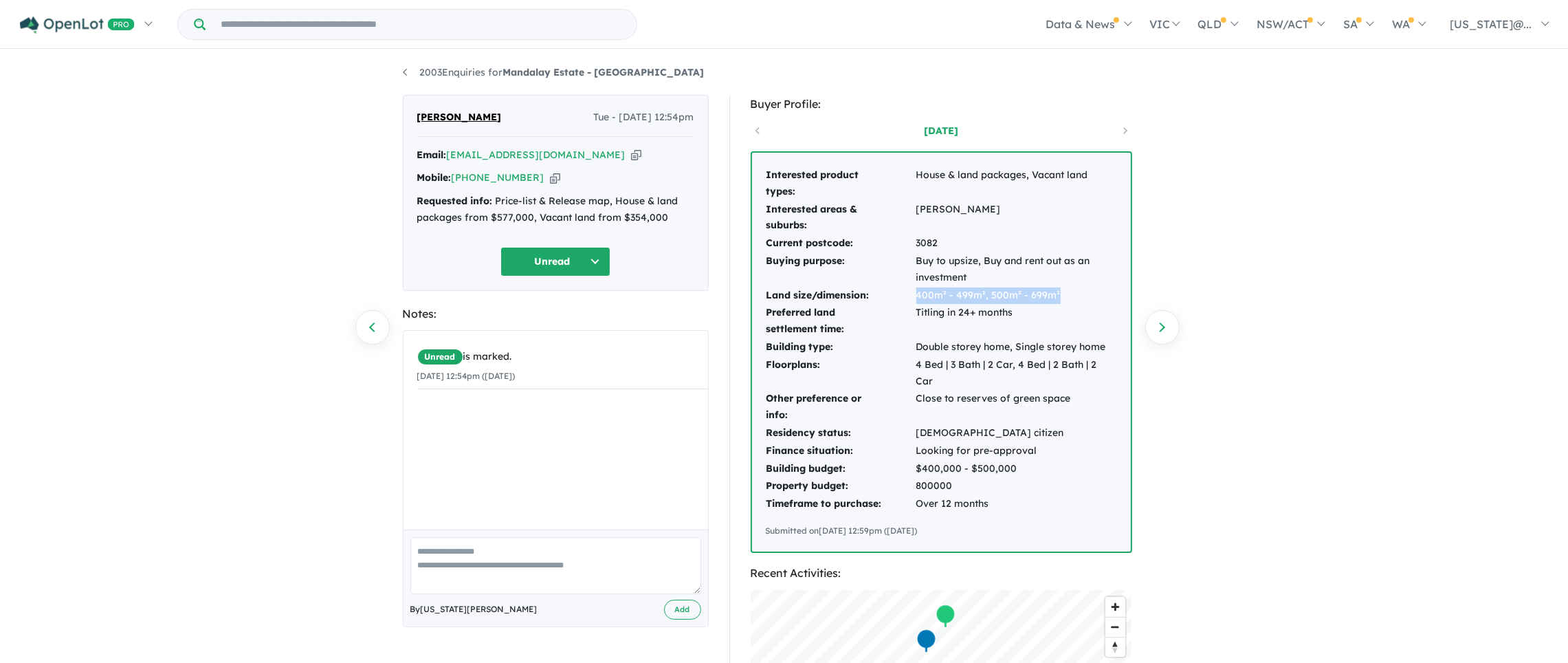
click at [913, 300] on tr "Land size/dimension: 400m² - 499m², 500m² - 699m²" at bounding box center [941, 296] width 351 height 18
click at [926, 312] on td "Titling in 24+ months" at bounding box center [1016, 321] width 201 height 34
drag, startPoint x: 1028, startPoint y: 431, endPoint x: 941, endPoint y: 439, distance: 87.4
click at [941, 442] on td "Looking for pre-approval" at bounding box center [1016, 451] width 201 height 18
drag, startPoint x: 1025, startPoint y: 450, endPoint x: 929, endPoint y: 454, distance: 96.1
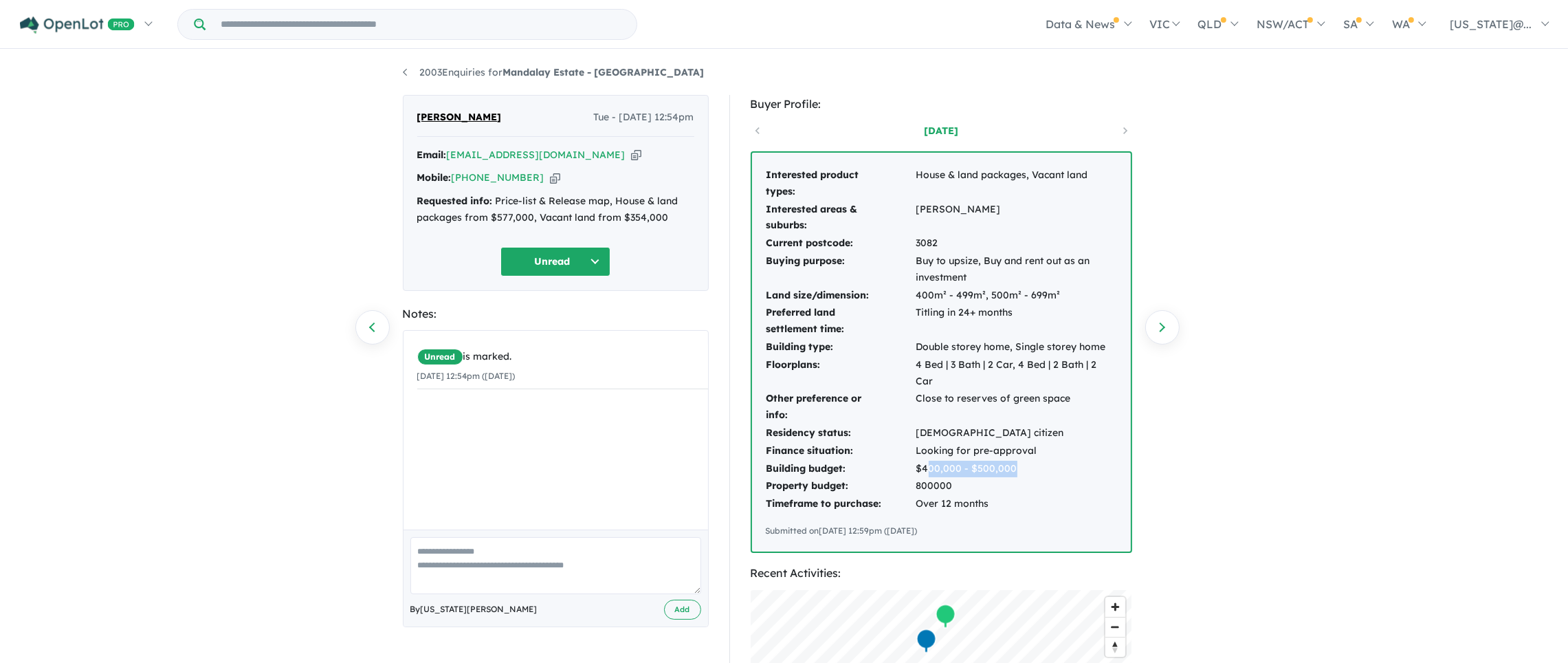
click at [929, 460] on td "$400,000 - $500,000" at bounding box center [1016, 469] width 201 height 18
click at [970, 477] on td "800000" at bounding box center [1016, 486] width 201 height 18
drag, startPoint x: 962, startPoint y: 464, endPoint x: 906, endPoint y: 466, distance: 56.0
click at [906, 477] on tr "Property budget: 800000" at bounding box center [941, 486] width 351 height 18
click at [984, 477] on td "800000" at bounding box center [1016, 486] width 201 height 18
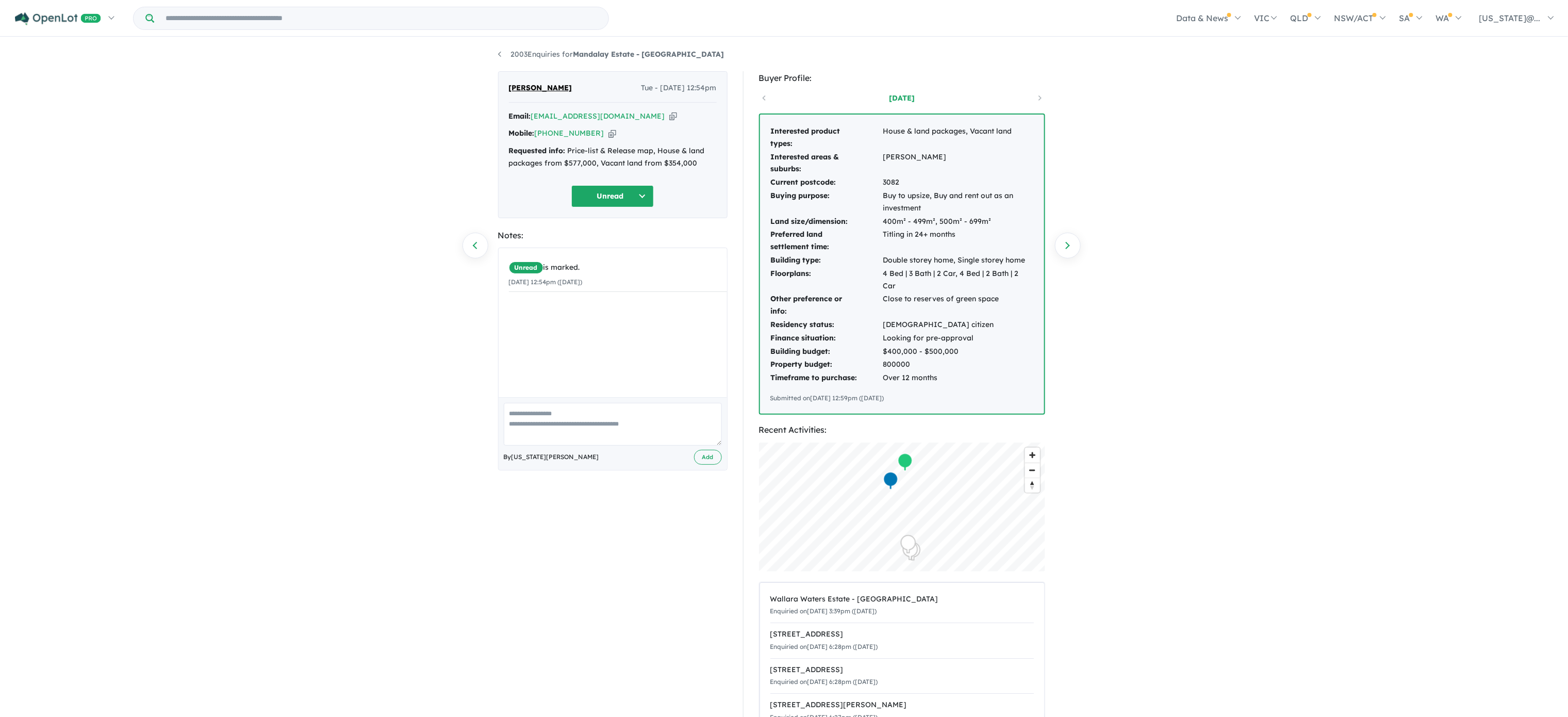
click at [456, 16] on input "Try estate name, suburb, builder or developer" at bounding box center [381, 18] width 450 height 23
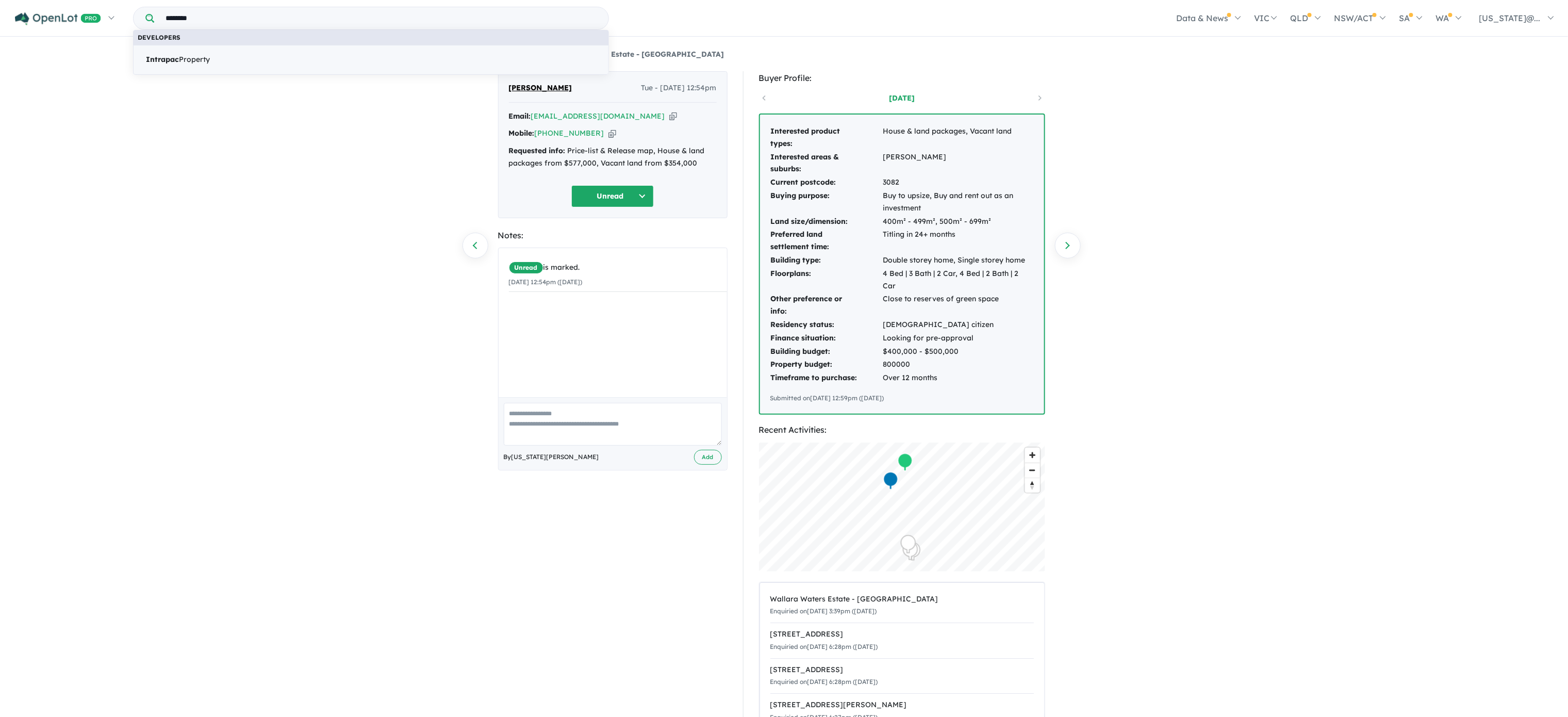
type input "********"
click at [370, 55] on link "Intrapac Property" at bounding box center [371, 60] width 476 height 30
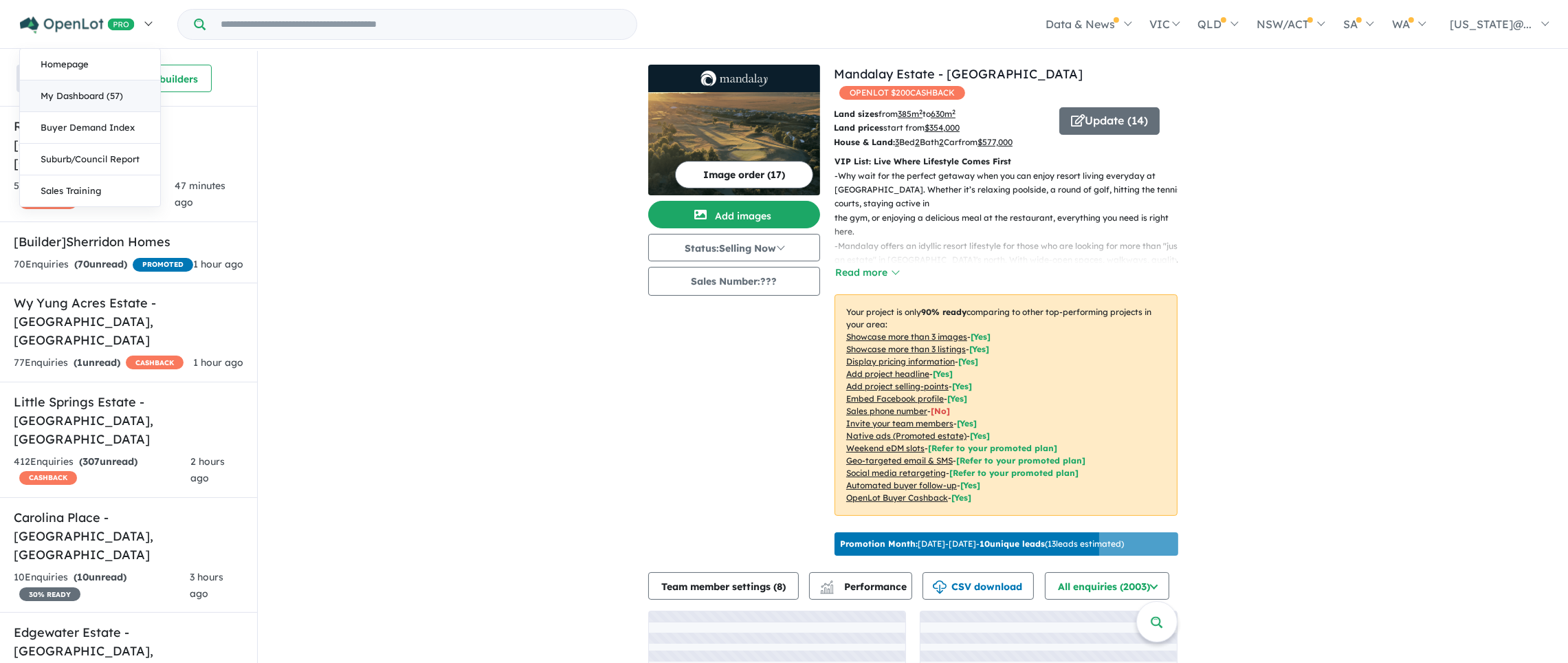
click at [113, 99] on link "My Dashboard (57)" at bounding box center [90, 96] width 140 height 32
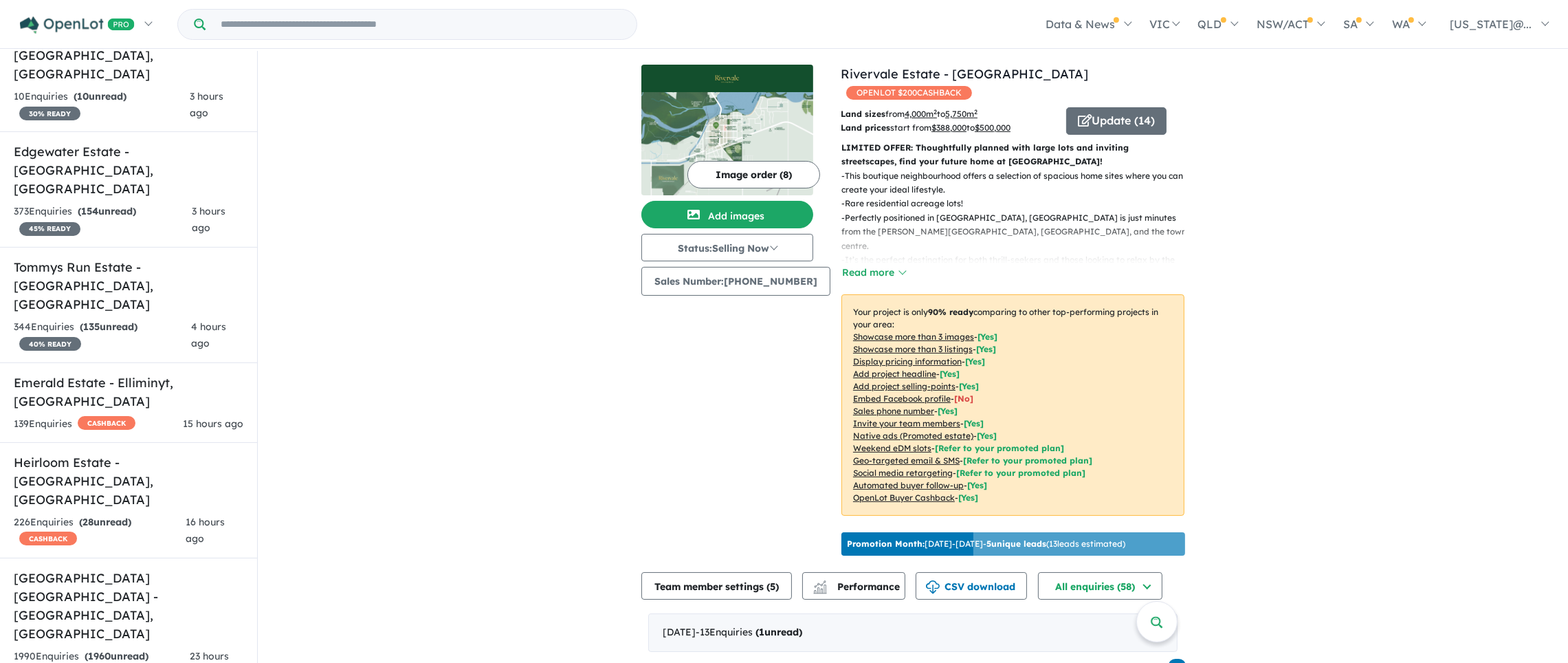
scroll to position [1008, 0]
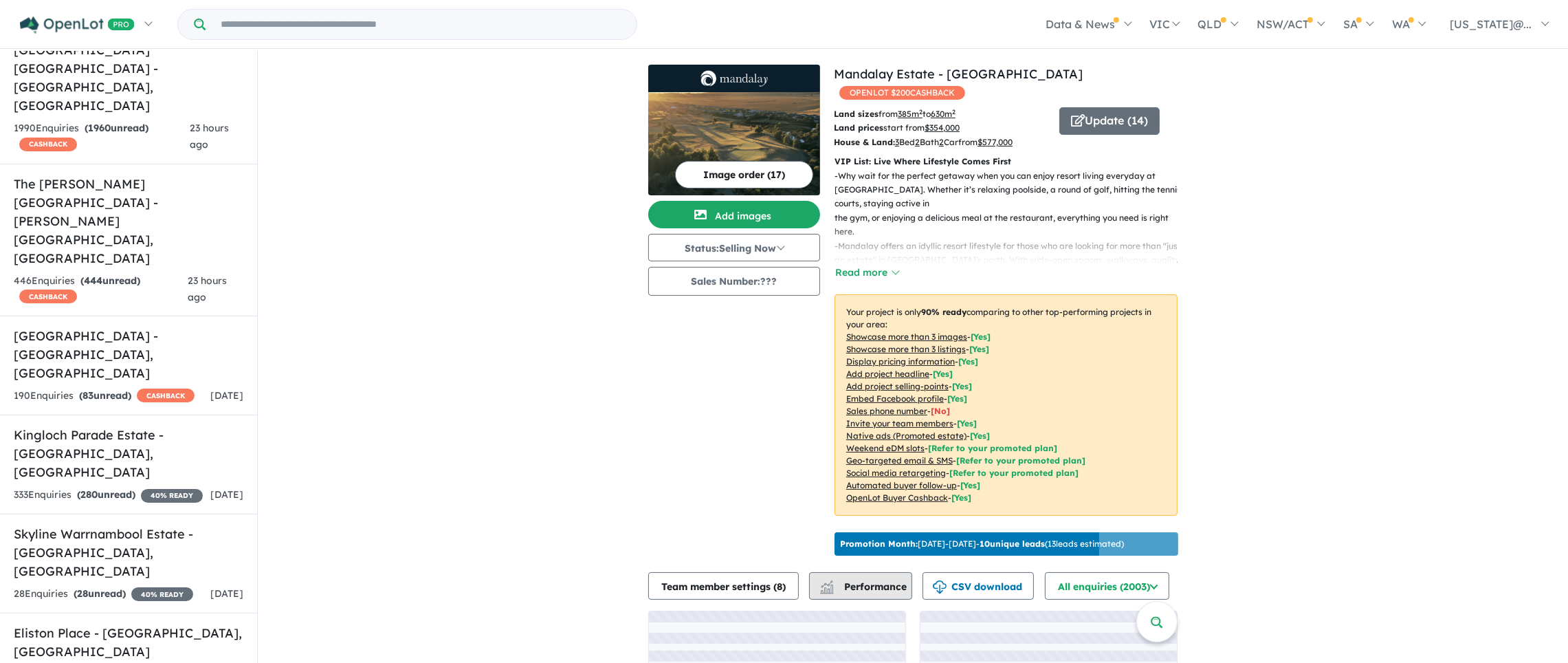
click at [875, 580] on span "Performance" at bounding box center [864, 586] width 85 height 12
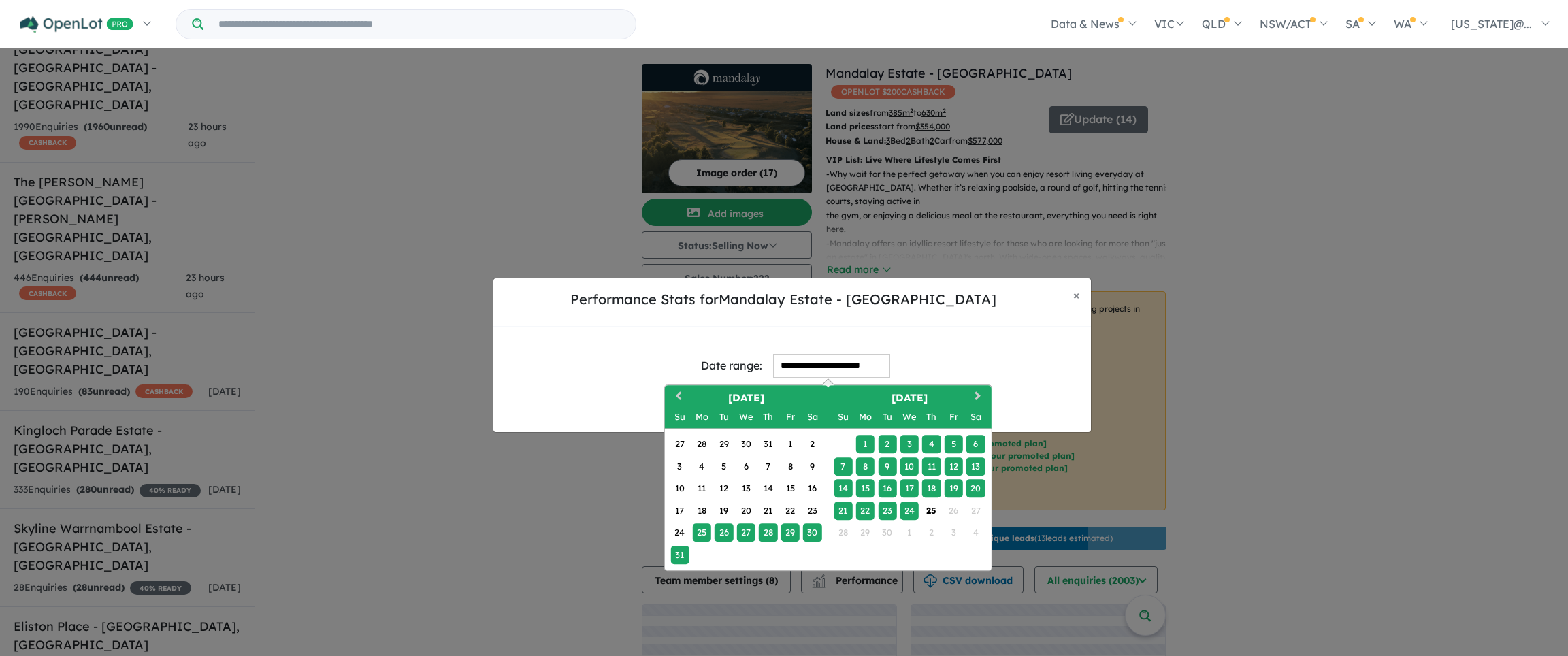
click at [834, 371] on input "**********" at bounding box center [832, 365] width 117 height 24
click at [847, 489] on div "14" at bounding box center [843, 488] width 19 height 19
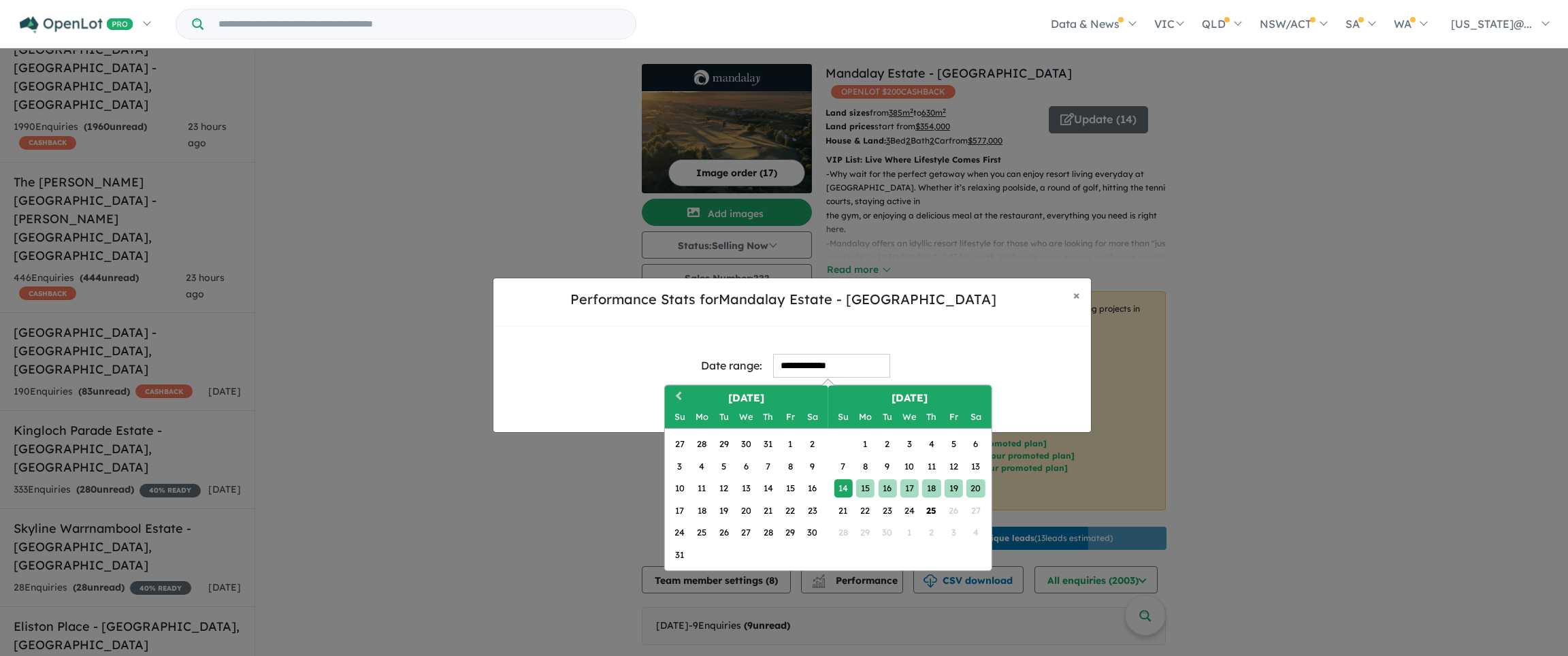
click at [967, 492] on div "20" at bounding box center [976, 488] width 19 height 19
type input "**********"
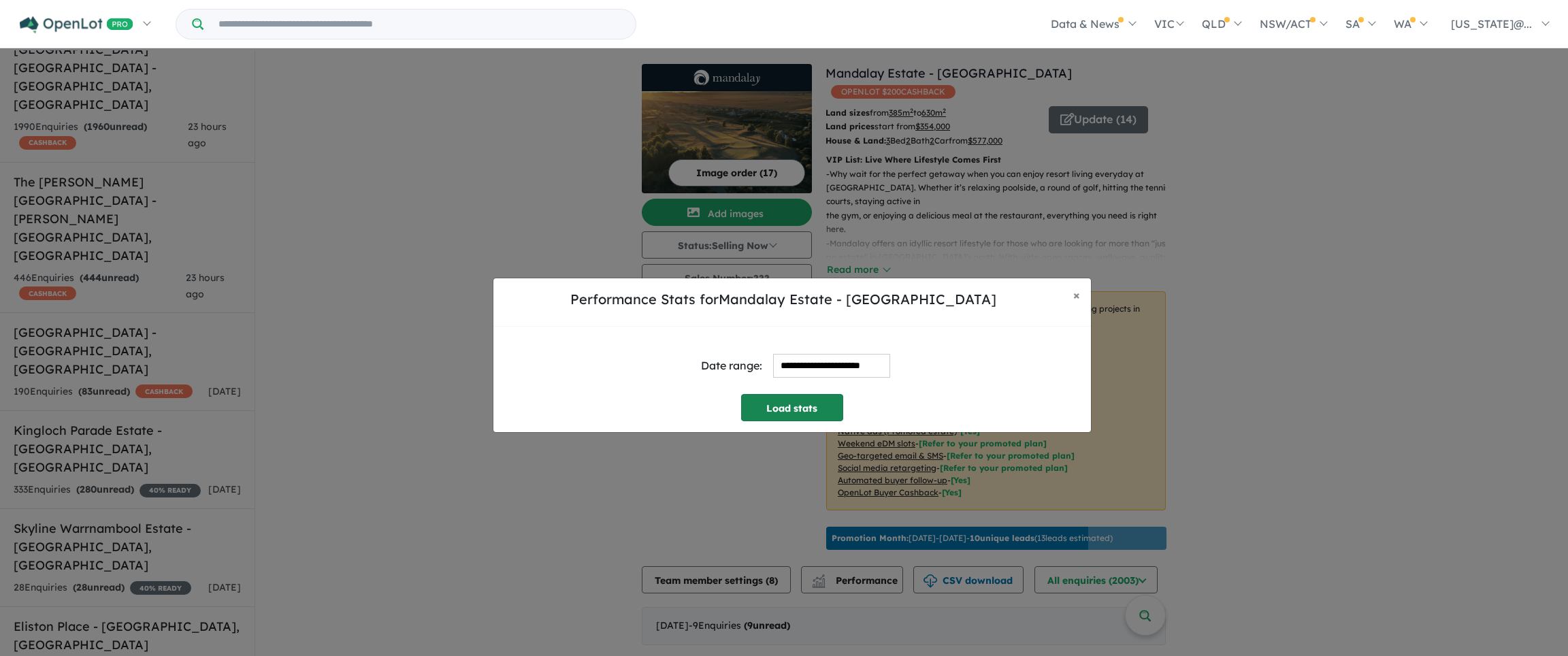
click at [818, 412] on button "Load stats" at bounding box center [792, 408] width 102 height 27
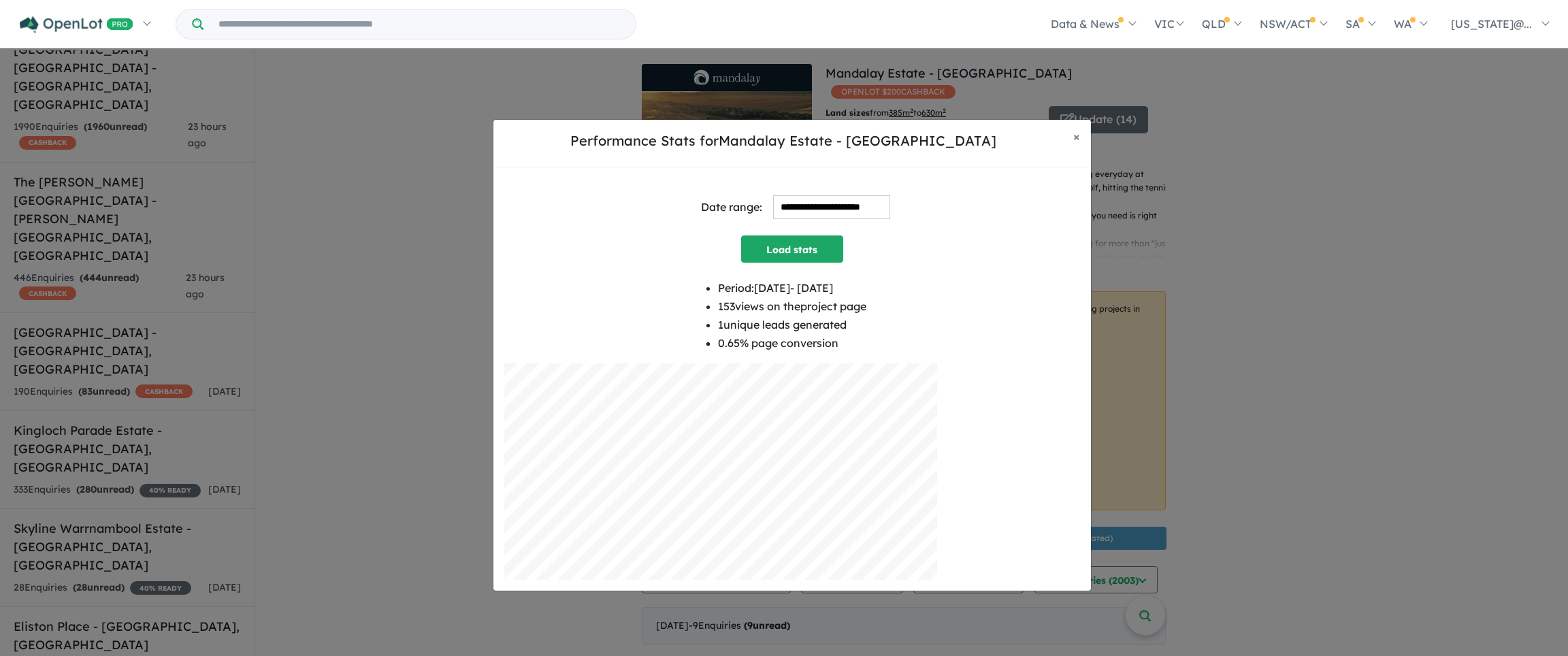
drag, startPoint x: 850, startPoint y: 318, endPoint x: 693, endPoint y: 318, distance: 157.0
click at [693, 318] on div "Period: 2025-09-14 - 2025-09-20 153 views on the project page 1 unique leads ge…" at bounding box center [792, 321] width 576 height 85
click at [949, 275] on div "**********" at bounding box center [792, 379] width 576 height 401
click at [1076, 135] on span "×" at bounding box center [1077, 136] width 7 height 15
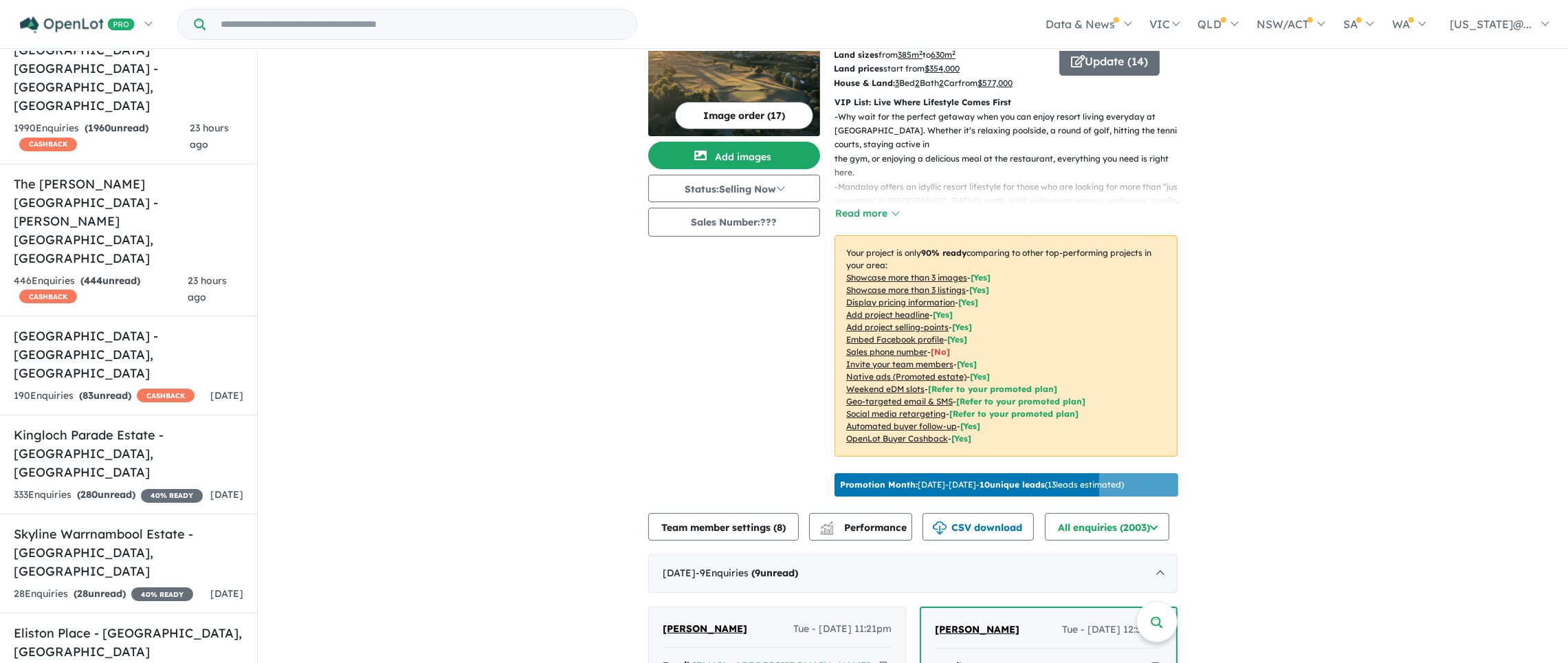
scroll to position [103, 0]
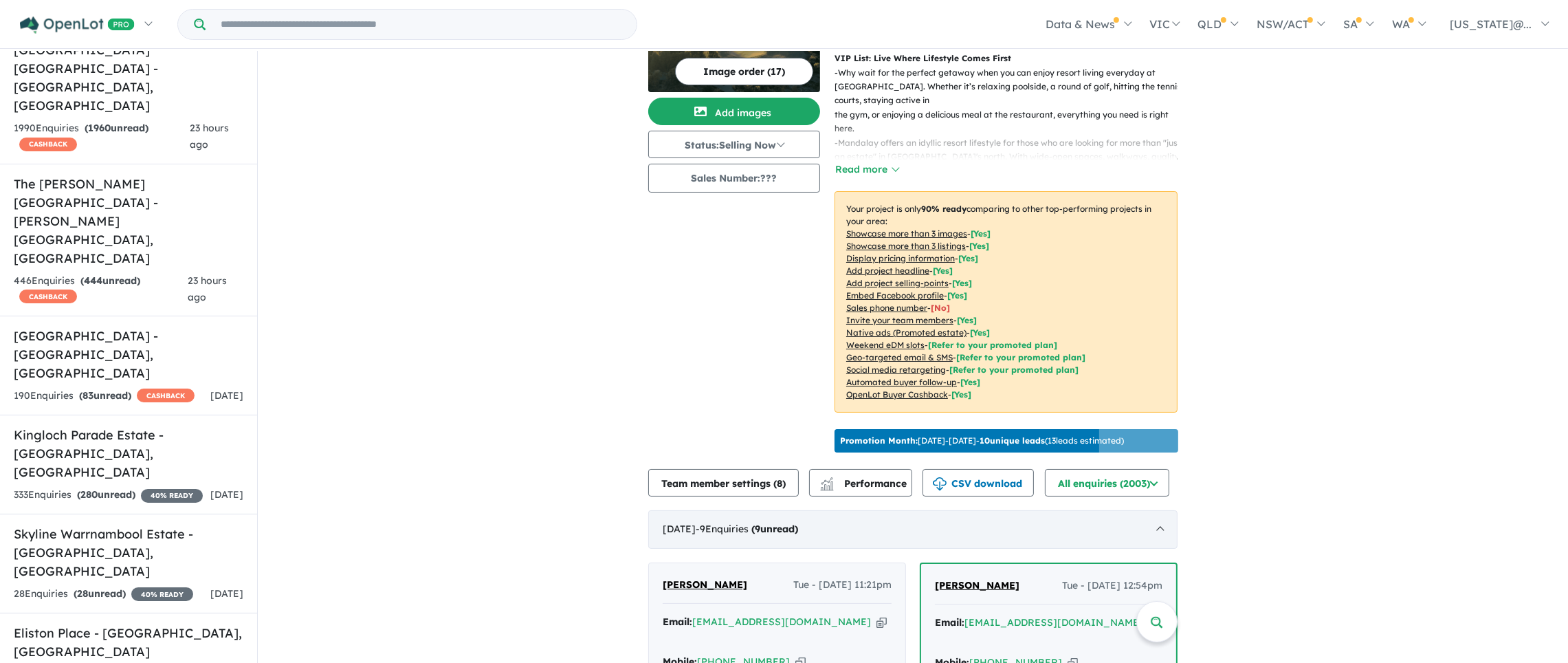
click at [1154, 529] on div "September 2025 - 9 Enquir ies ( 9 unread)" at bounding box center [913, 529] width 529 height 39
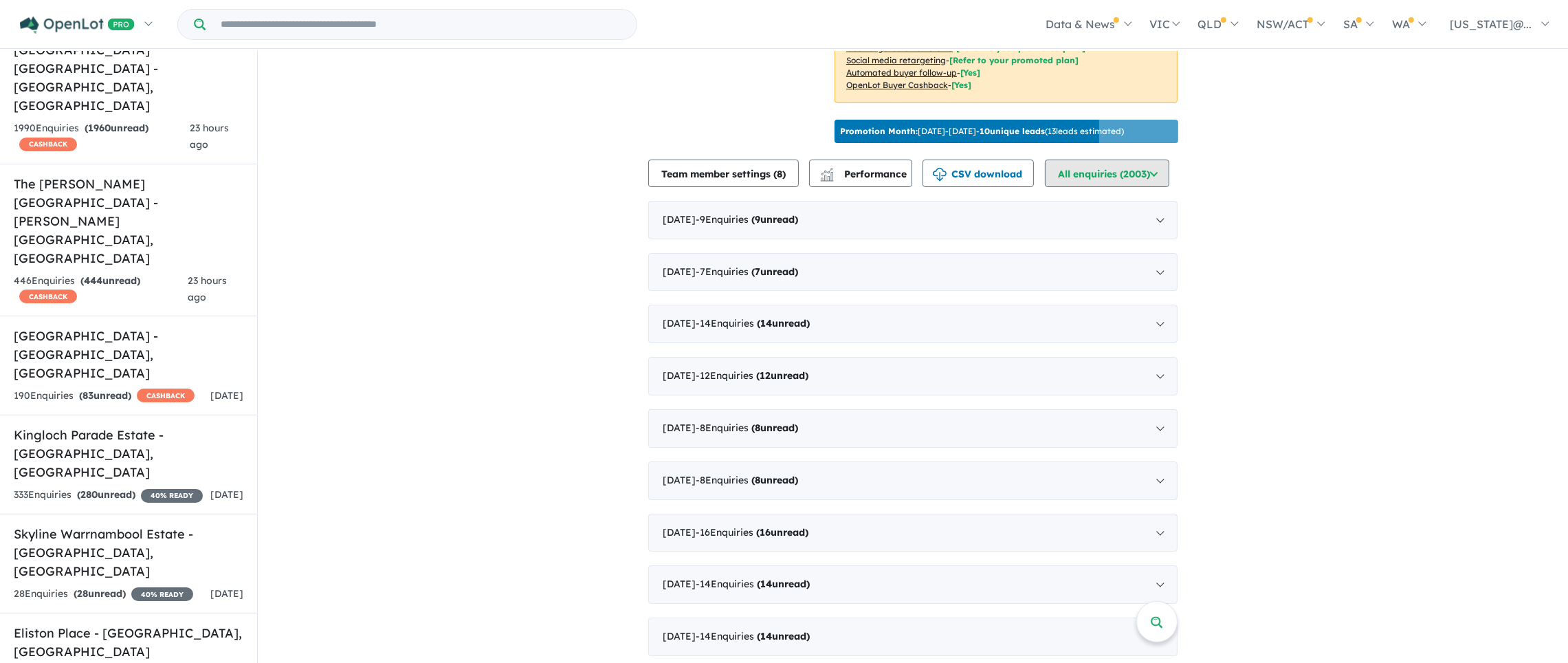
scroll to position [308, 0]
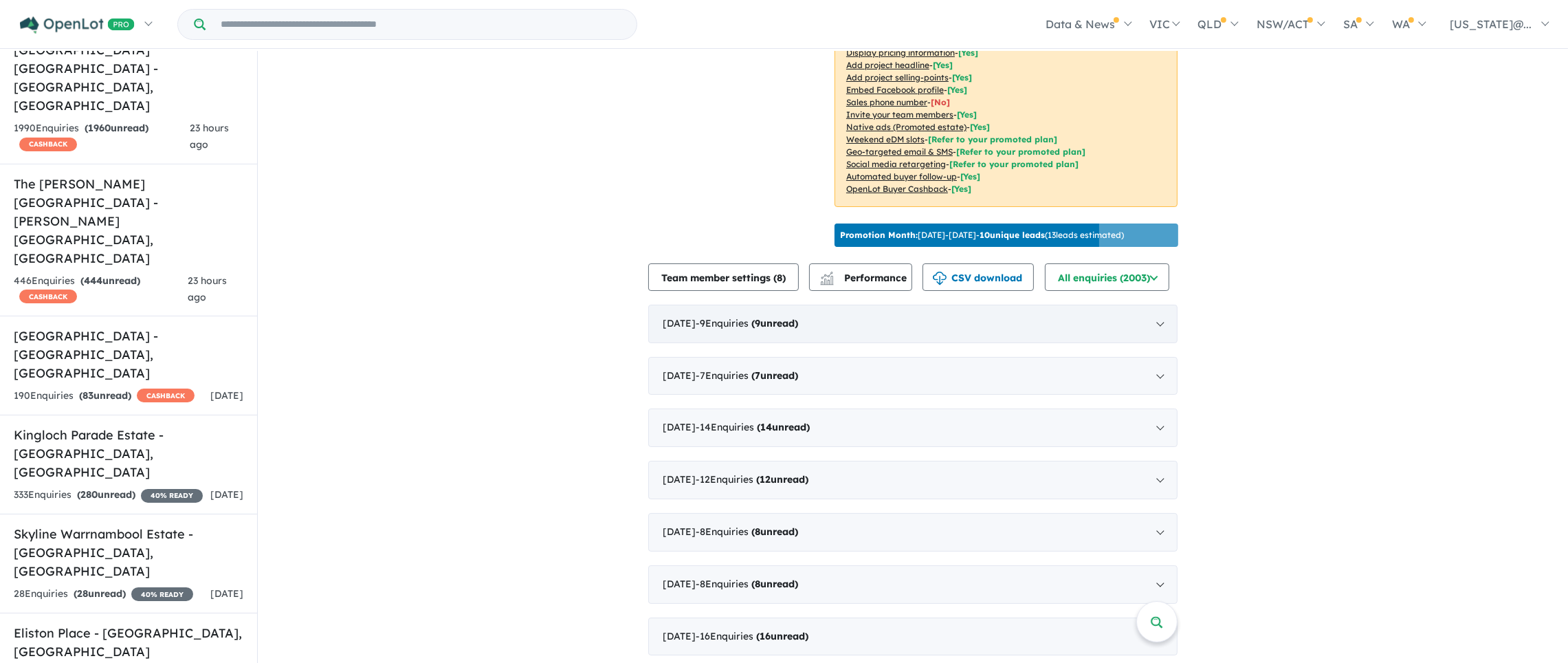
click at [1158, 320] on div "September 2025 - 9 Enquir ies ( 9 unread)" at bounding box center [913, 324] width 529 height 39
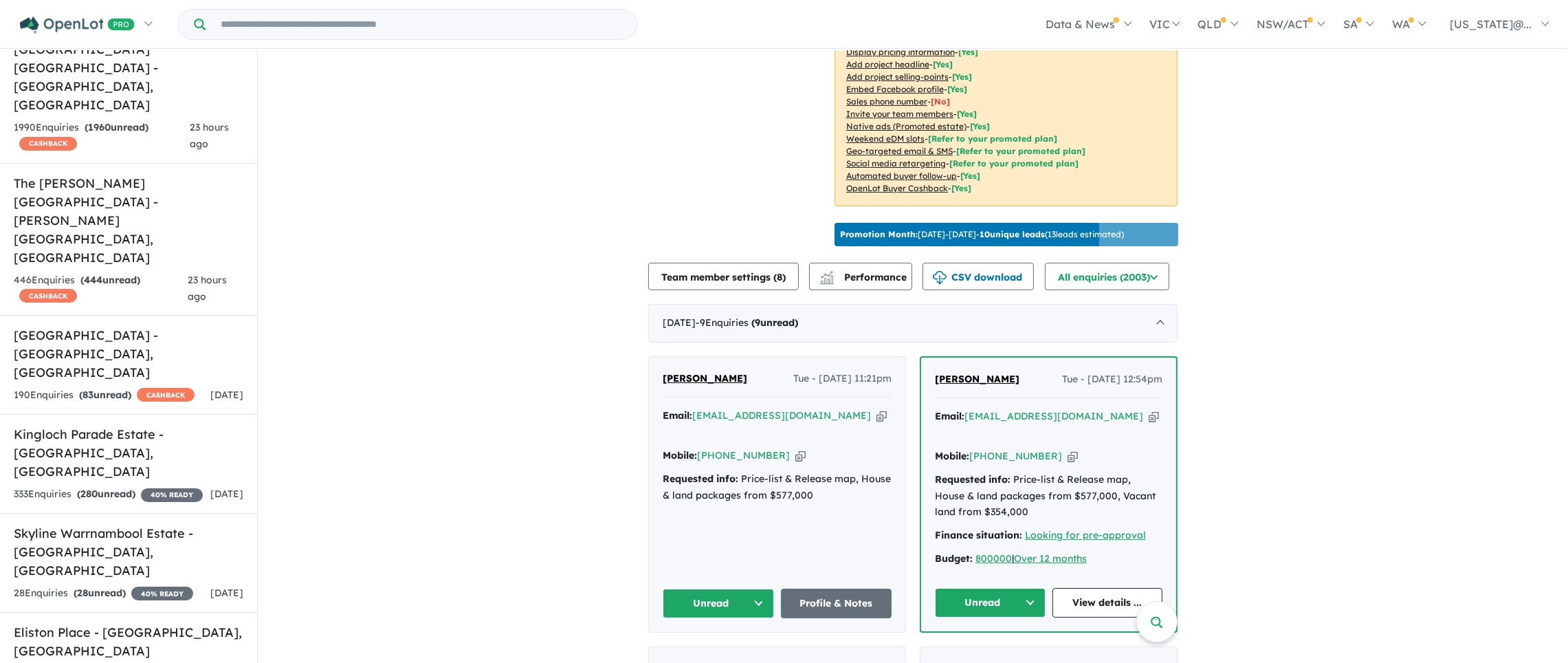
click at [969, 373] on span "[PERSON_NAME]" at bounding box center [976, 379] width 85 height 12
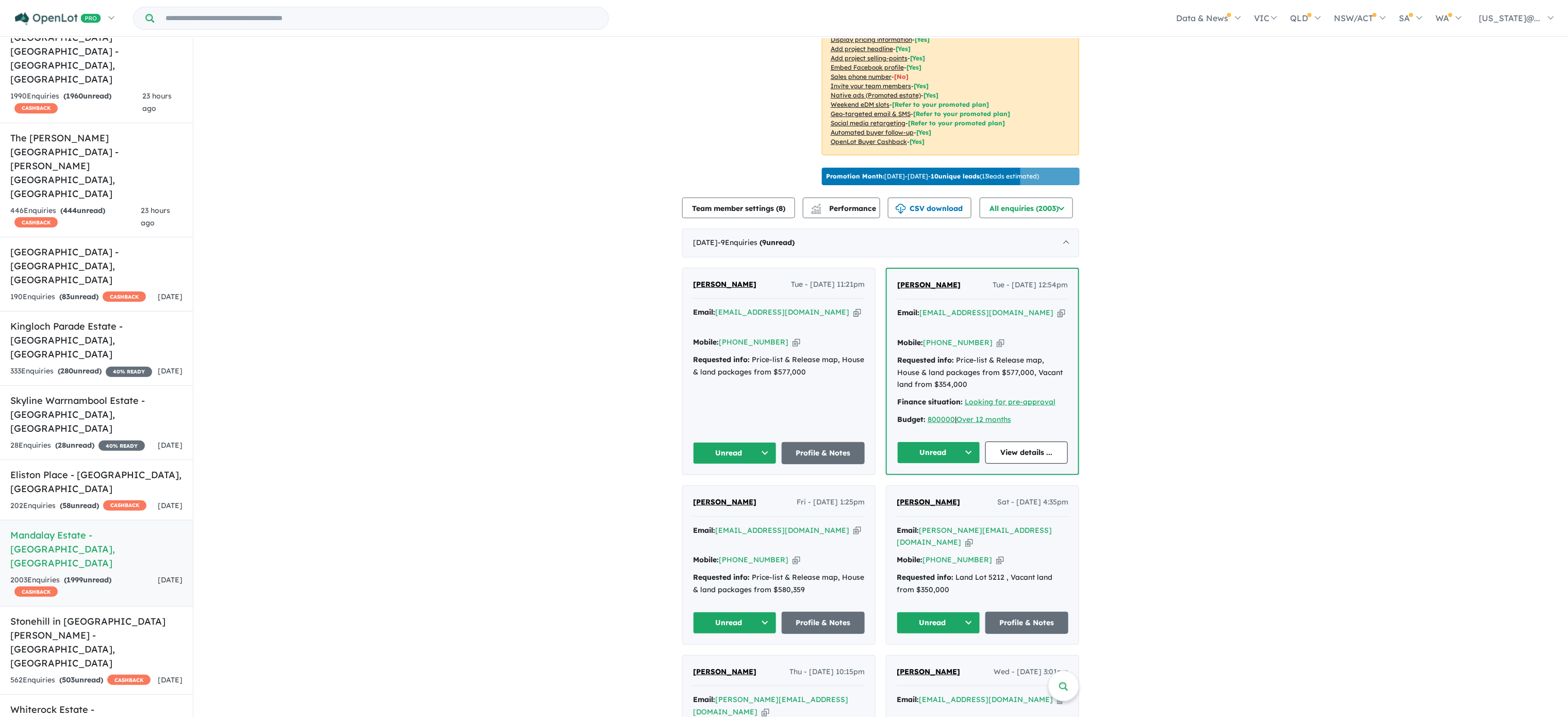
scroll to position [231, 0]
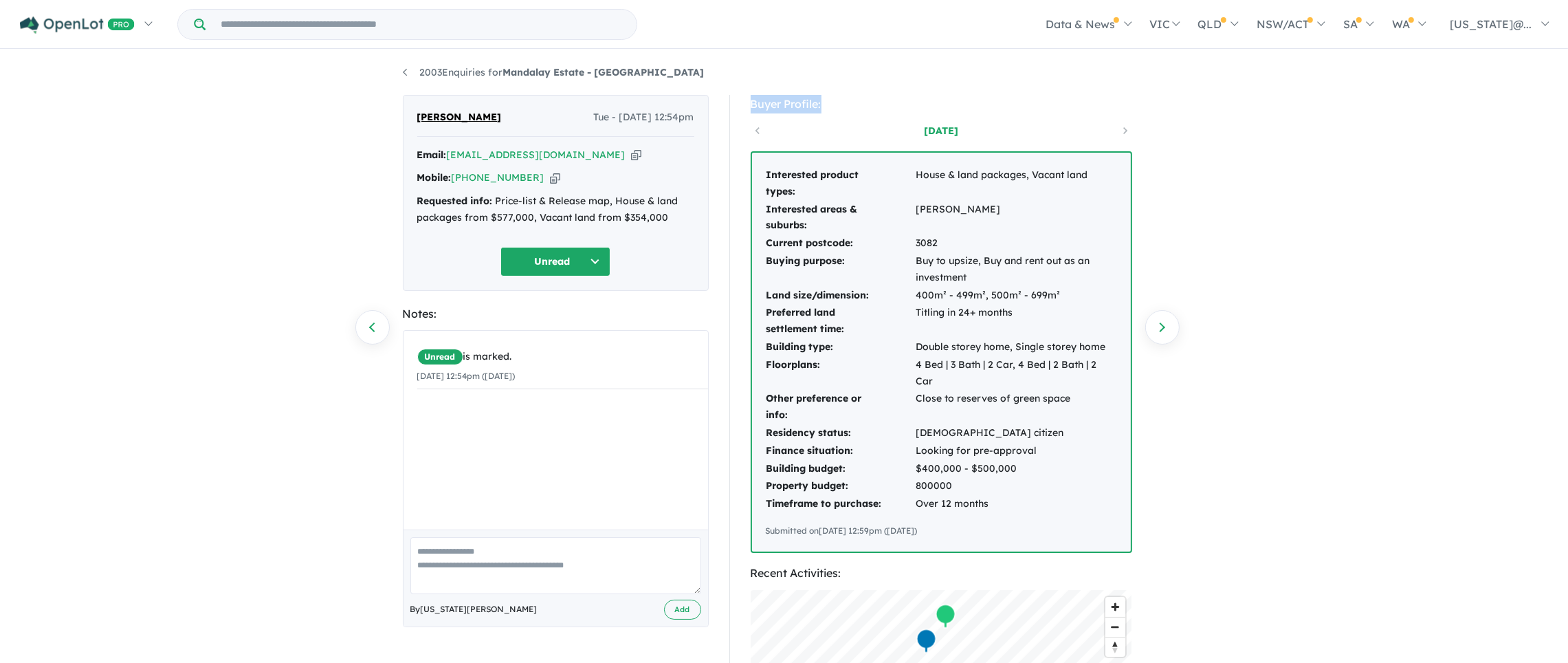
drag, startPoint x: 751, startPoint y: 103, endPoint x: 834, endPoint y: 109, distance: 83.2
click at [834, 109] on div "Buyer Profile:" at bounding box center [940, 105] width 381 height 19
drag, startPoint x: 869, startPoint y: 99, endPoint x: 824, endPoint y: 98, distance: 45.0
click at [869, 99] on div "Buyer Profile:" at bounding box center [940, 105] width 381 height 19
drag, startPoint x: 844, startPoint y: 105, endPoint x: 749, endPoint y: 101, distance: 95.1
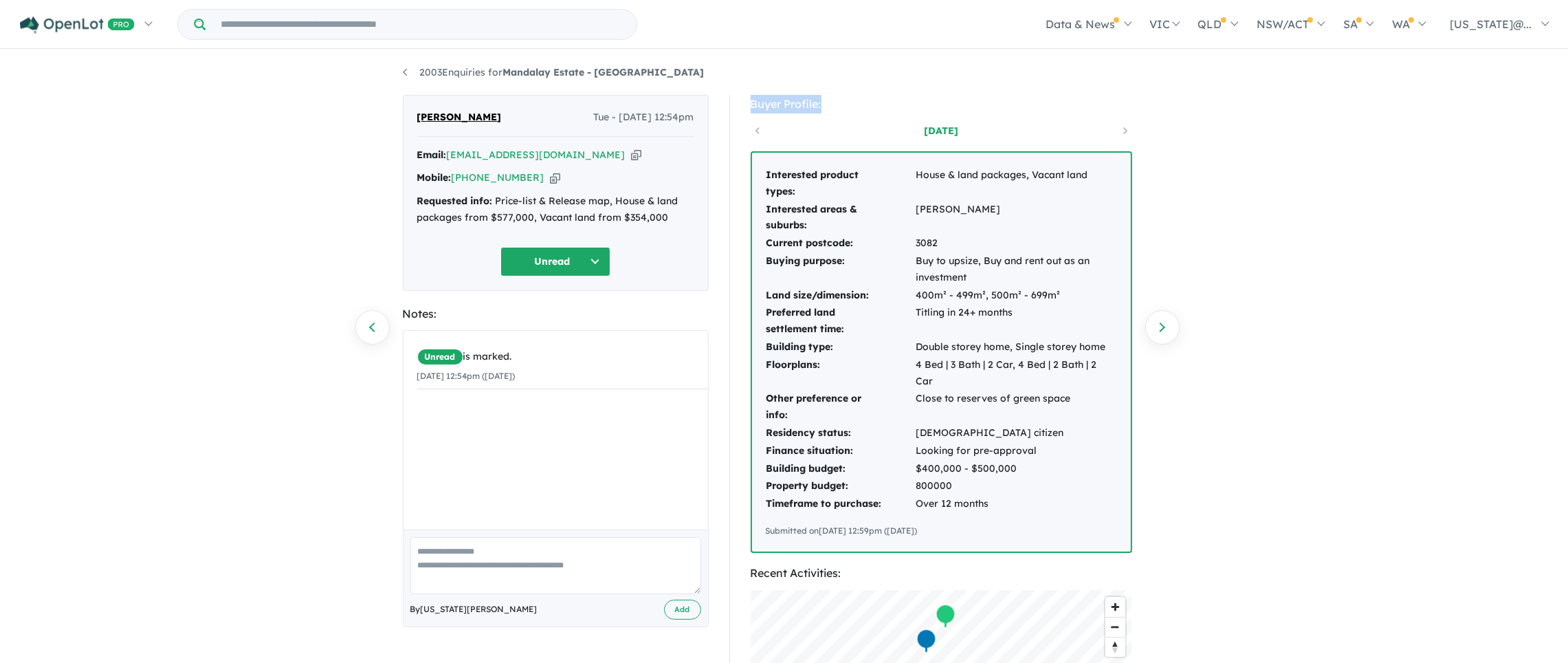
click at [750, 101] on div "Buyer Profile:" at bounding box center [940, 105] width 381 height 19
click at [1230, 262] on div "2003 Enquiries for Mandalay Estate - [PERSON_NAME] Previous enquiry Next enquir…" at bounding box center [784, 357] width 1568 height 613
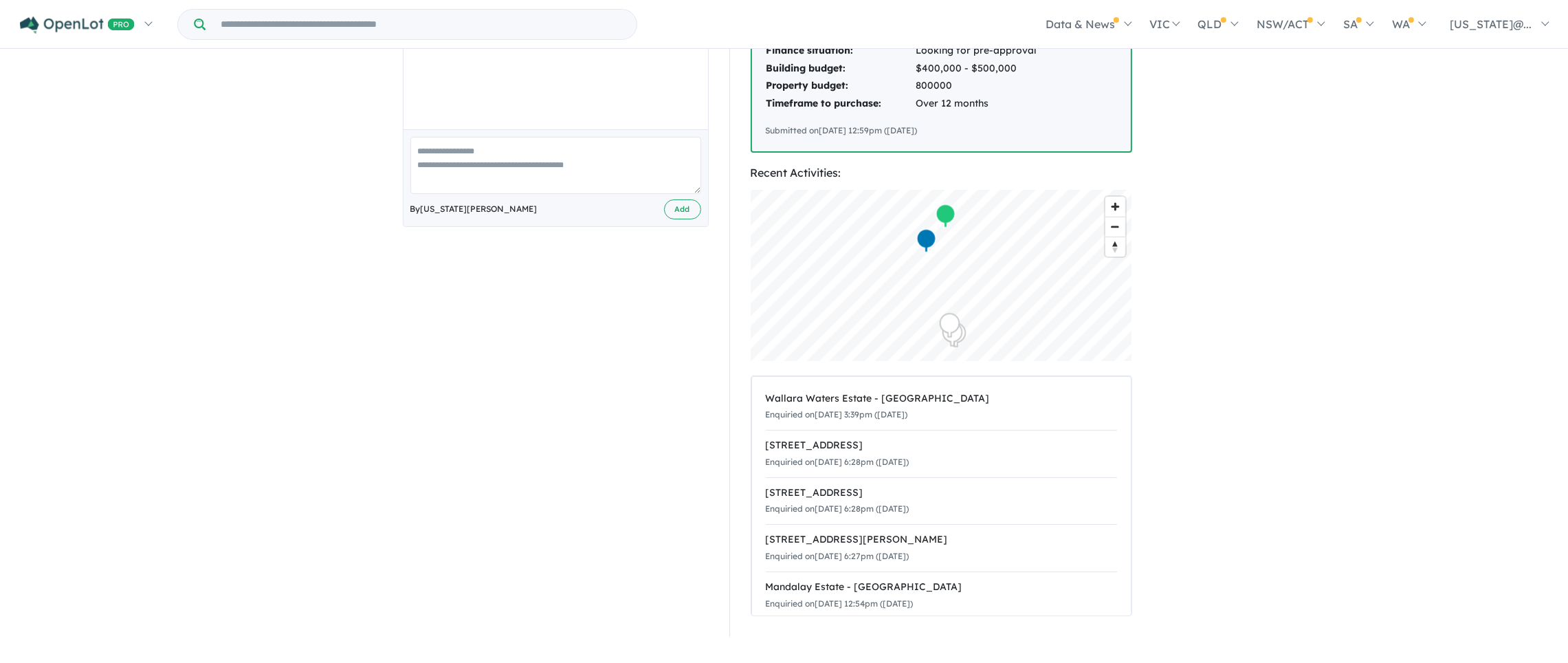
scroll to position [413, 0]
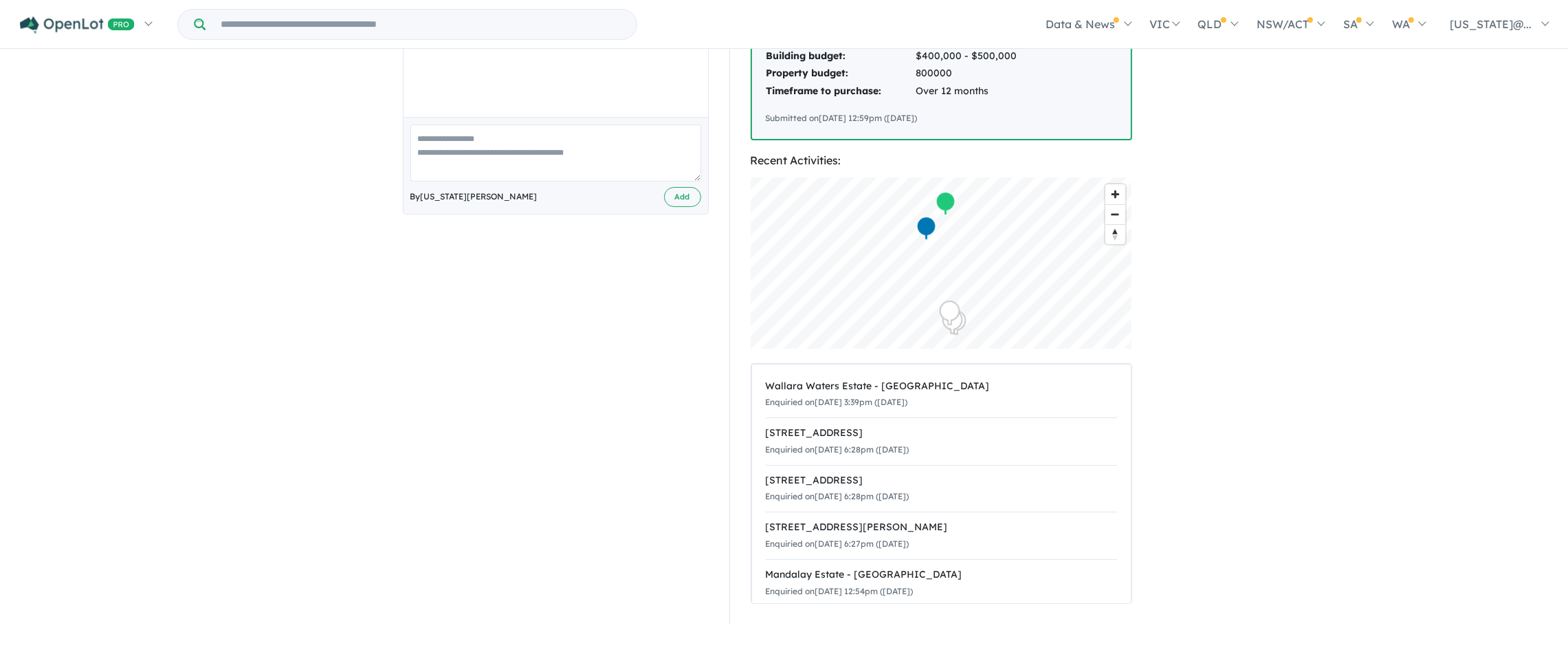
drag, startPoint x: 1255, startPoint y: 218, endPoint x: 1255, endPoint y: 210, distance: 8.0
click at [510, 32] on input "Try estate name, suburb, builder or developer" at bounding box center [420, 24] width 426 height 30
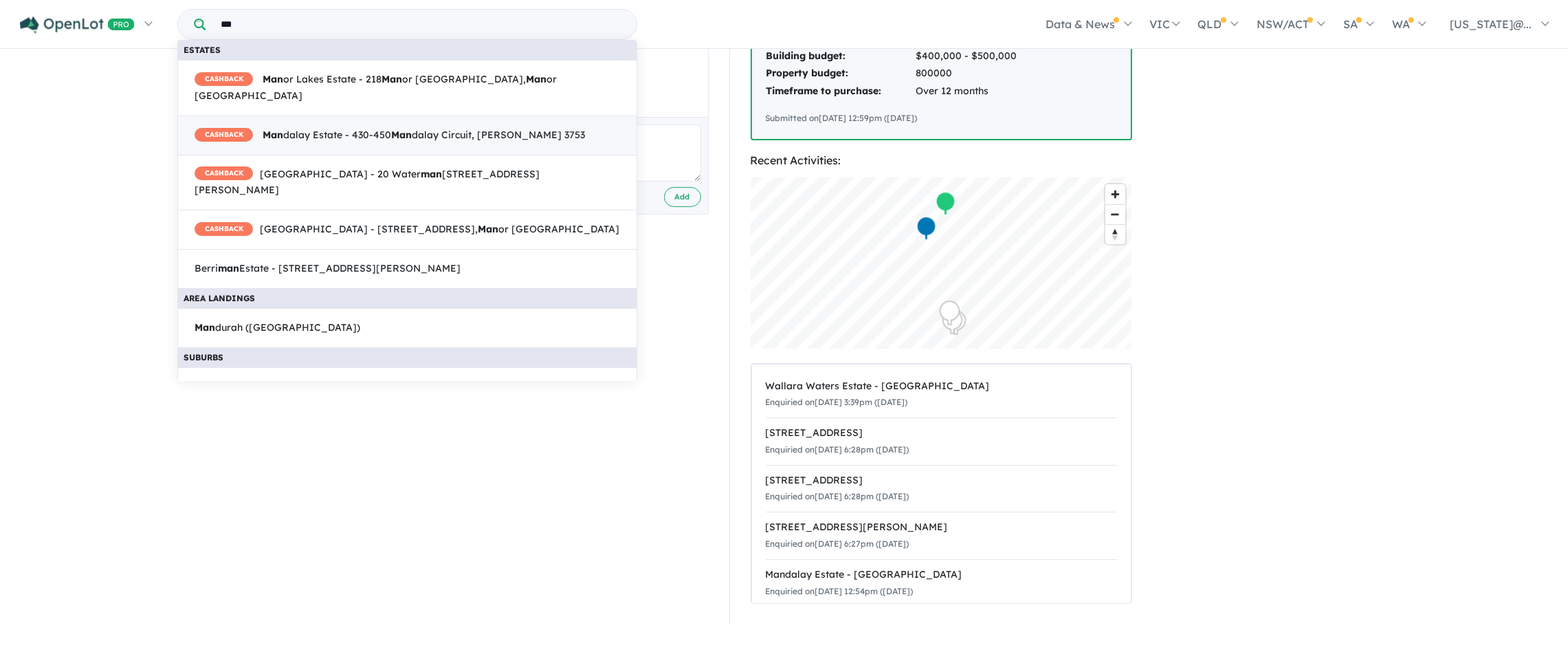
type input "***"
click at [314, 127] on span "CASHBACK Man dalay Estate - 430-450 [STREET_ADDRESS][PERSON_NAME]" at bounding box center [390, 134] width 391 height 16
